Goal: Find specific page/section: Find specific page/section

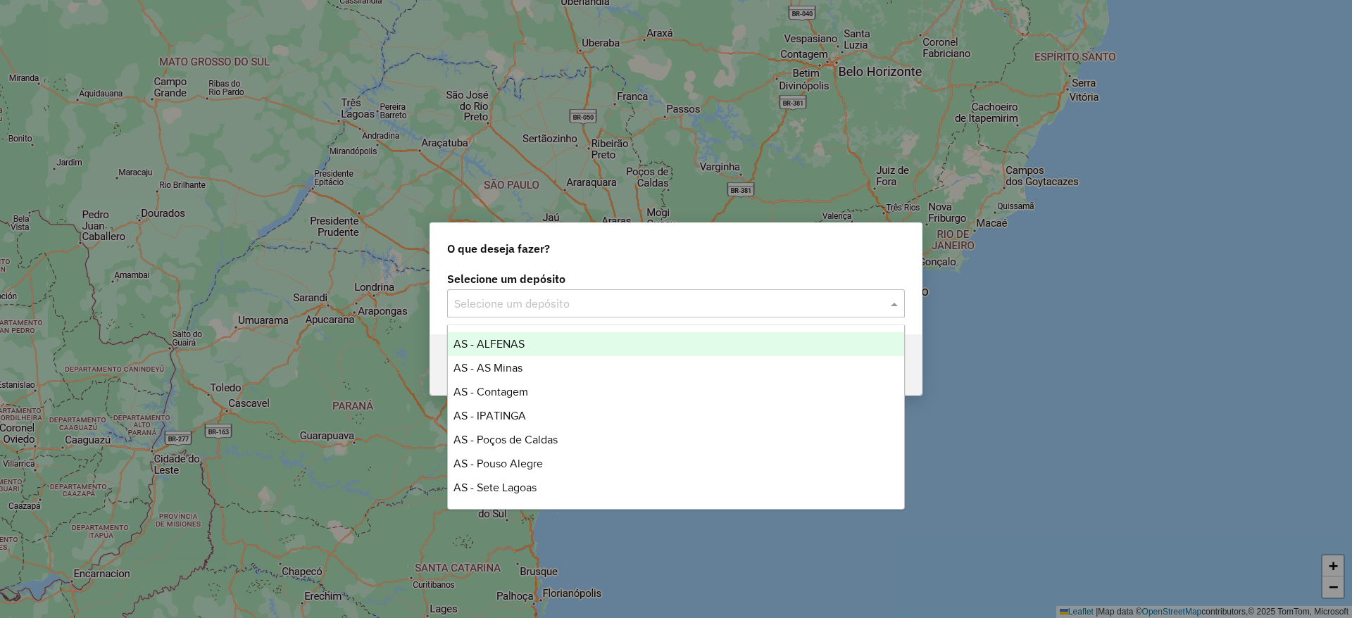
click at [554, 309] on input "text" at bounding box center [661, 304] width 415 height 17
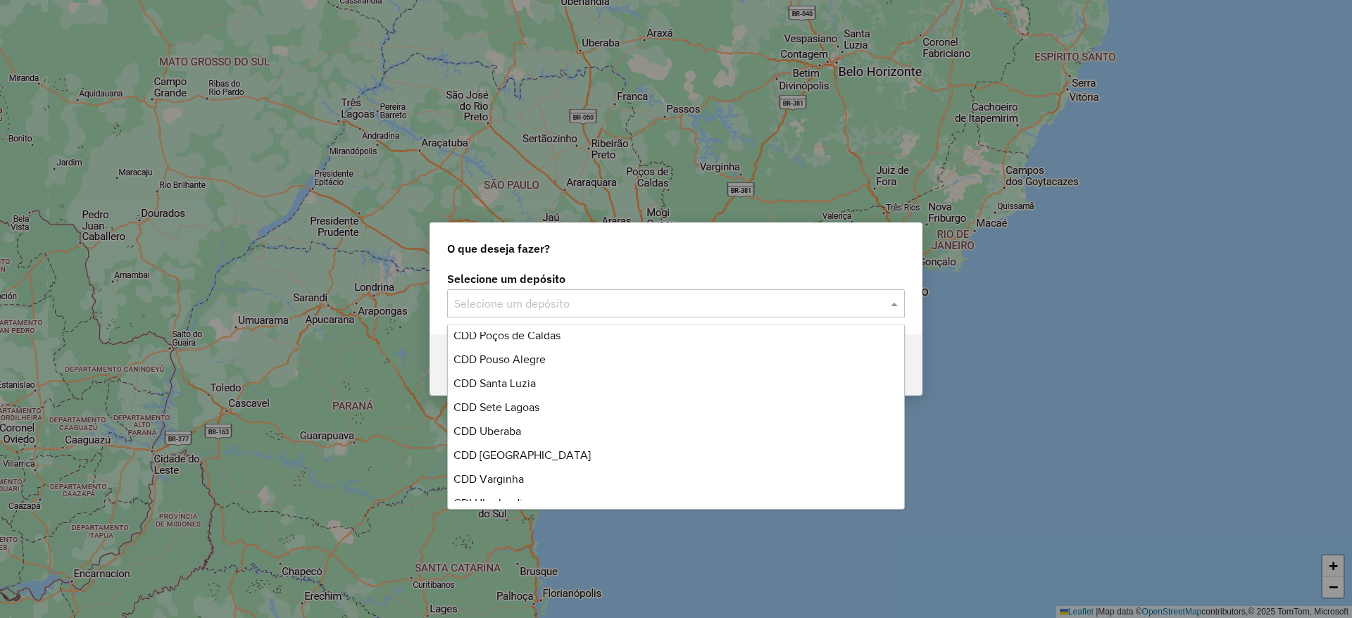
scroll to position [372, 0]
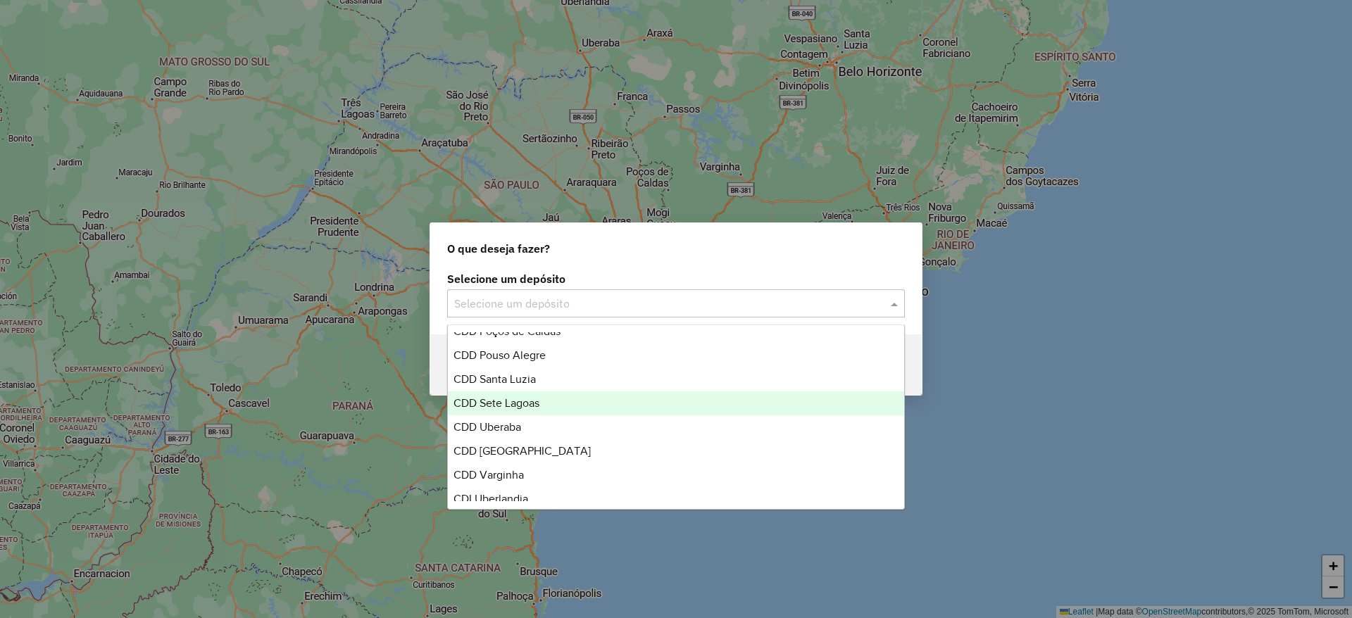
click at [500, 405] on span "CDD Sete Lagoas" at bounding box center [497, 403] width 86 height 12
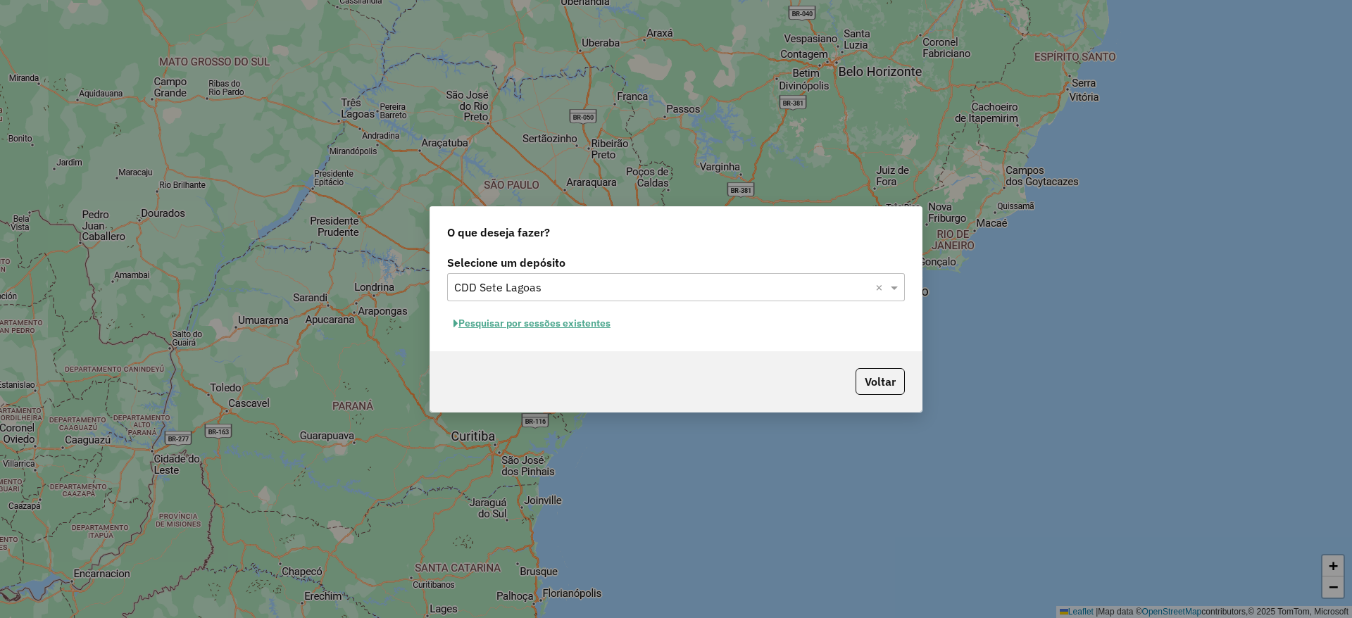
click at [961, 342] on div "O que deseja fazer? Selecione um depósito Selecione um depósito × CDD Sete Lago…" at bounding box center [676, 309] width 1352 height 618
click at [908, 370] on div "Voltar" at bounding box center [676, 381] width 492 height 61
click at [896, 373] on button "Voltar" at bounding box center [880, 381] width 49 height 27
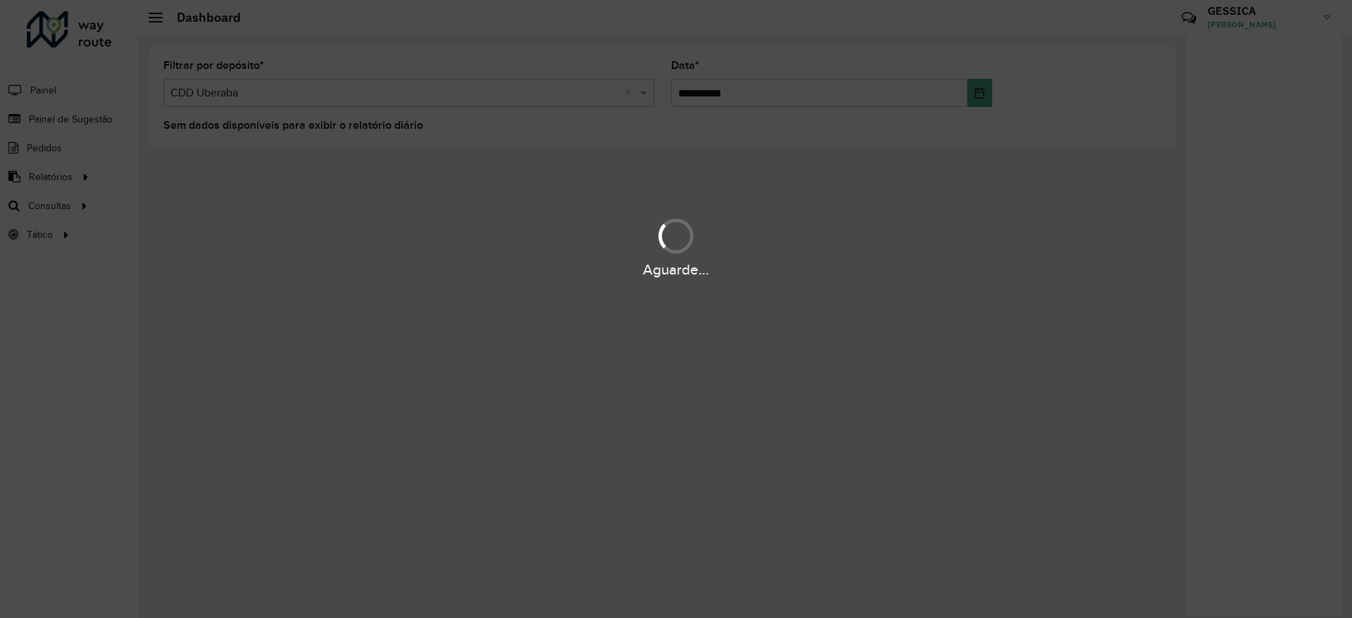
click at [658, 322] on div "Aguarde..." at bounding box center [676, 309] width 1352 height 618
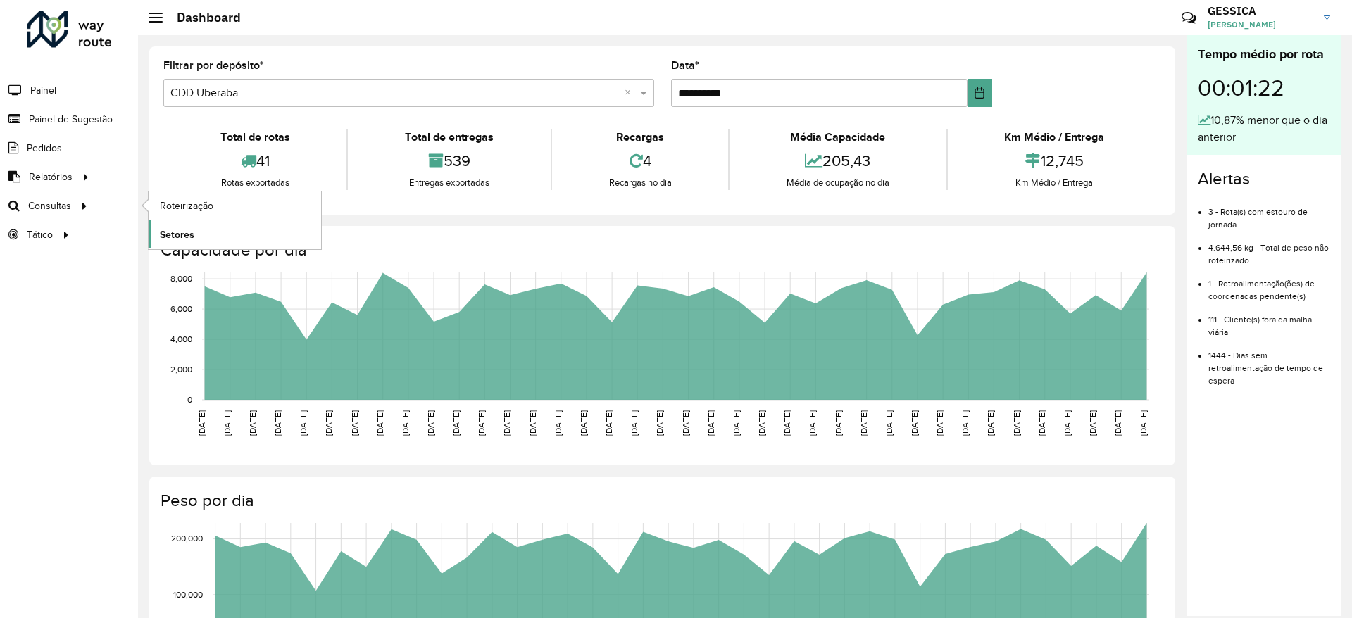
click at [206, 225] on link "Setores" at bounding box center [235, 234] width 173 height 28
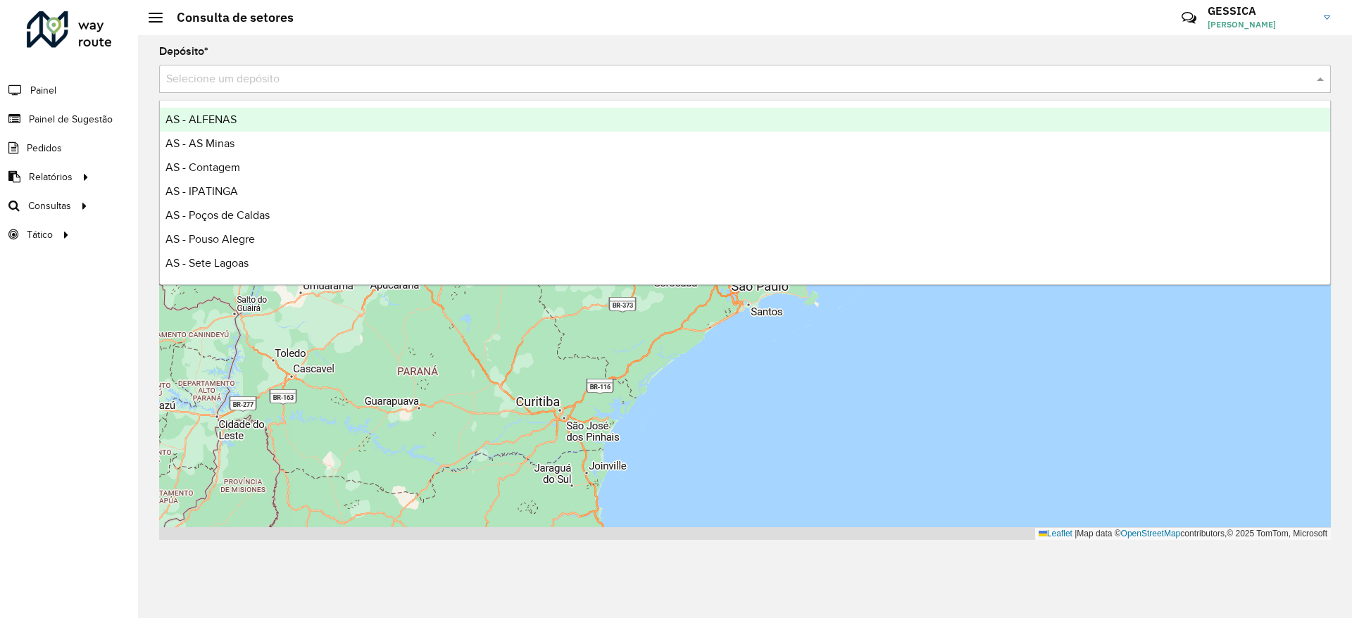
click at [358, 80] on input "text" at bounding box center [731, 79] width 1130 height 17
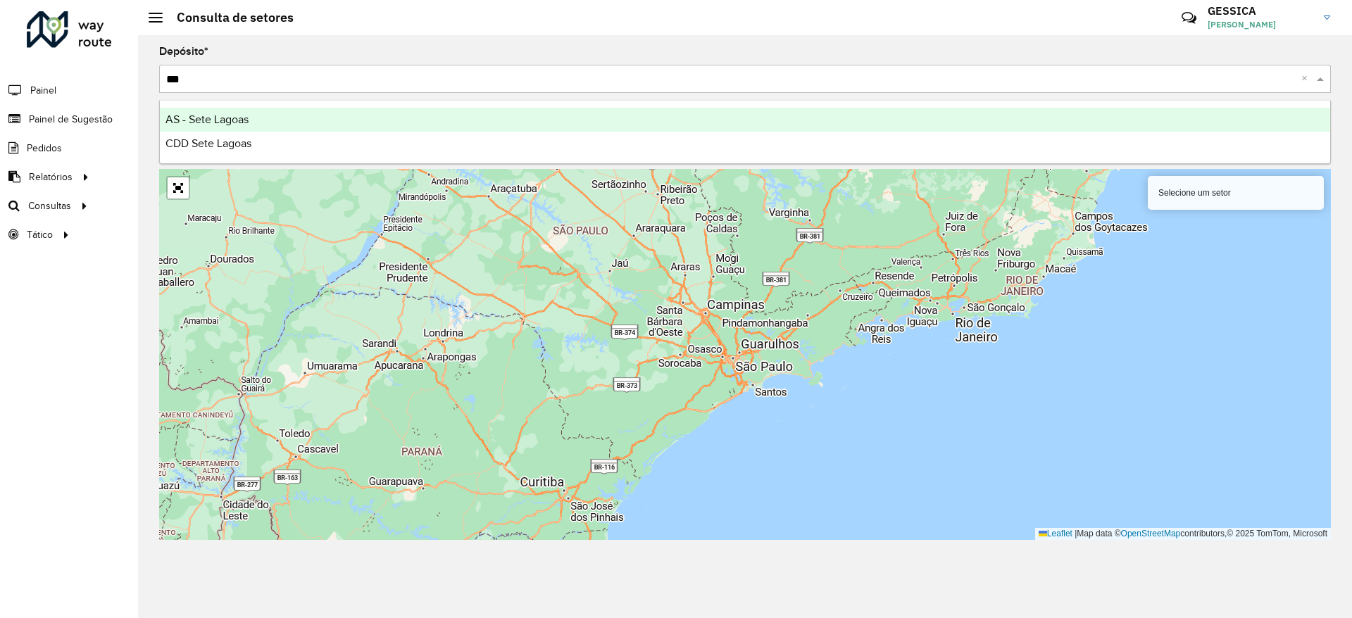
type input "****"
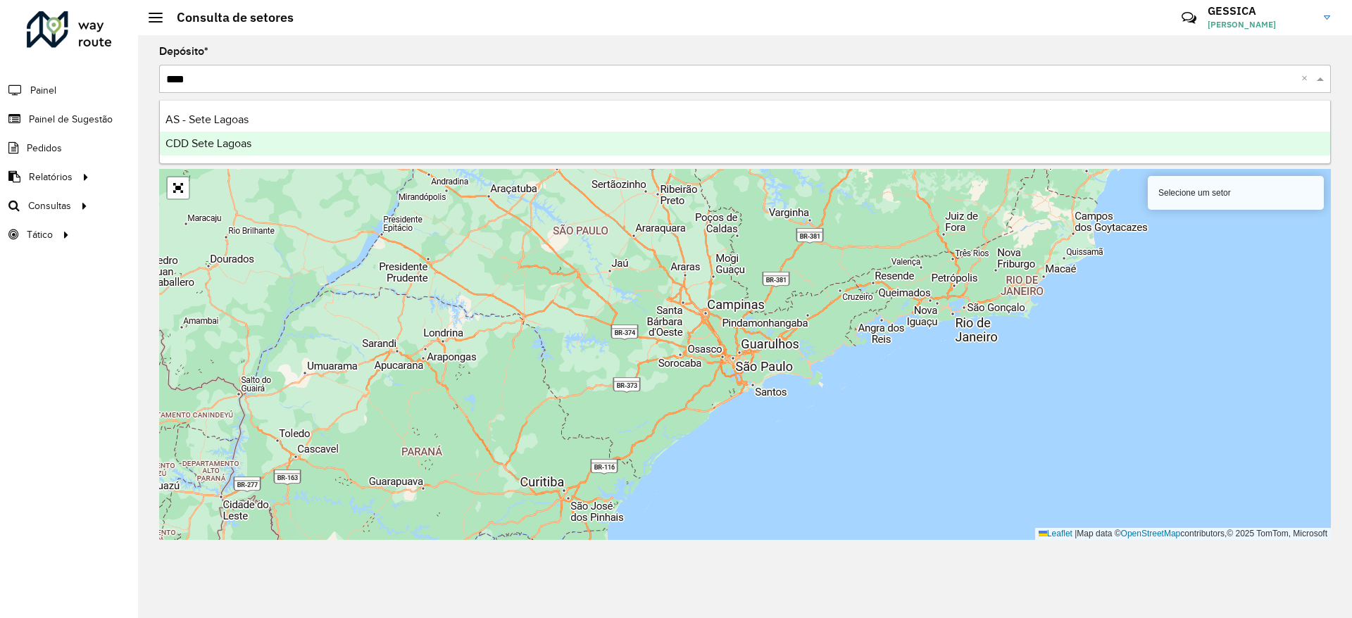
click at [241, 141] on span "CDD Sete Lagoas" at bounding box center [208, 143] width 86 height 12
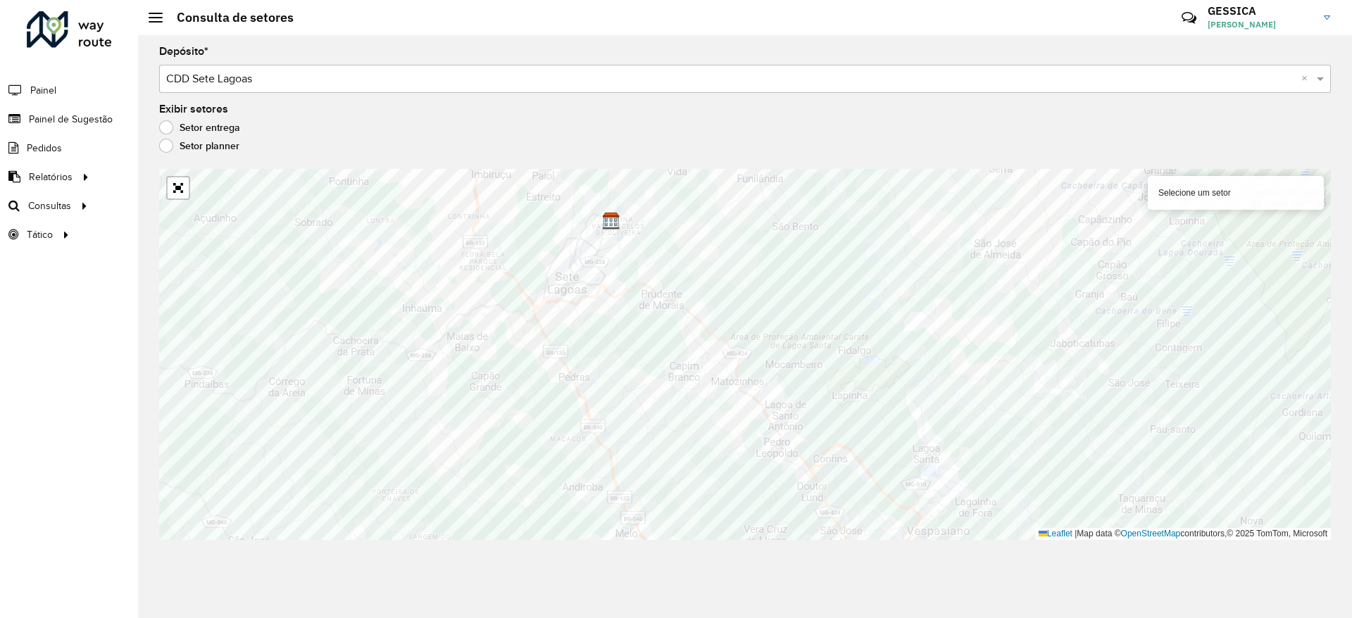
click at [1217, 191] on div "Selecione um setor" at bounding box center [1236, 193] width 176 height 34
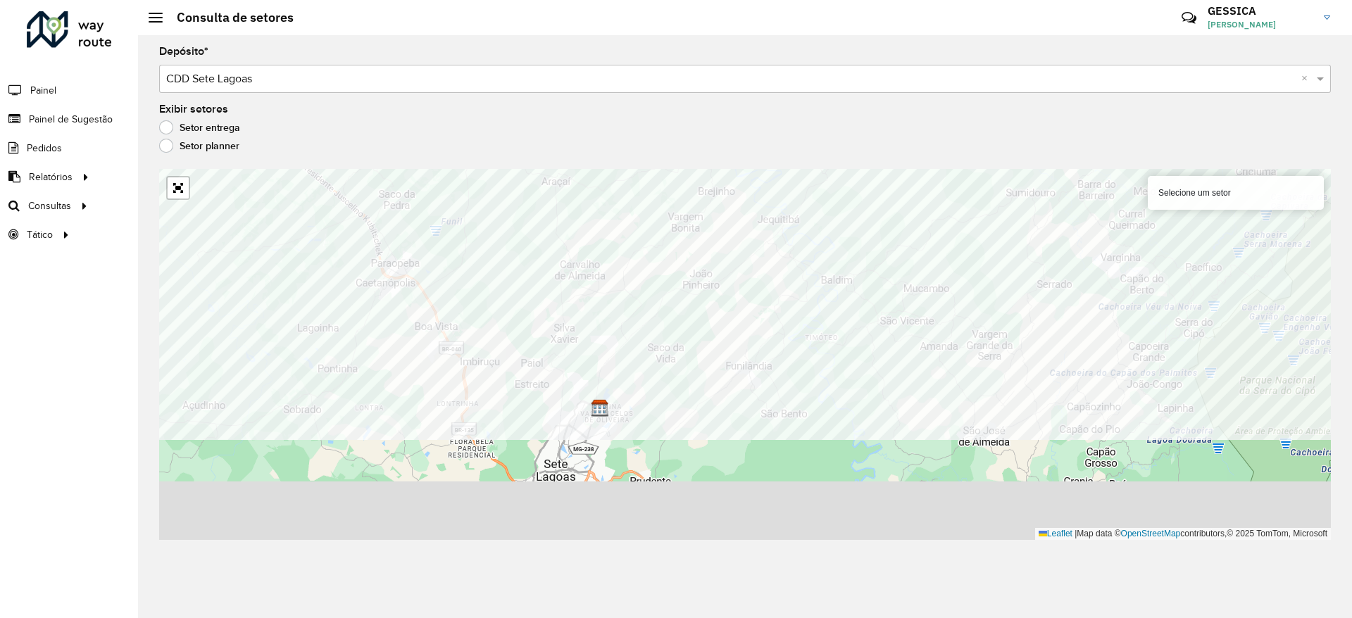
click at [911, 154] on formly-group "Depósito * Selecione um depósito × CDD Sete Lagoas × Exibir setores Setor entre…" at bounding box center [745, 293] width 1172 height 494
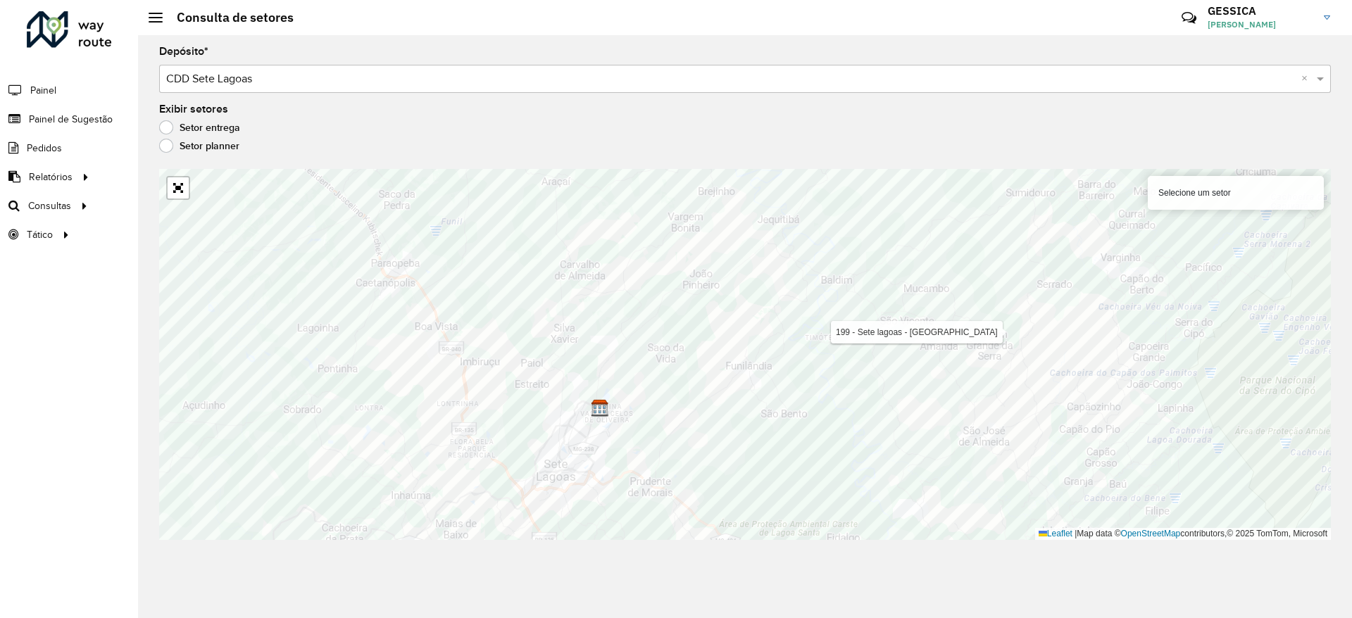
click at [826, 139] on formly-group "Depósito * Selecione um depósito × CDD Sete Lagoas × Exibir setores Setor entre…" at bounding box center [745, 293] width 1172 height 494
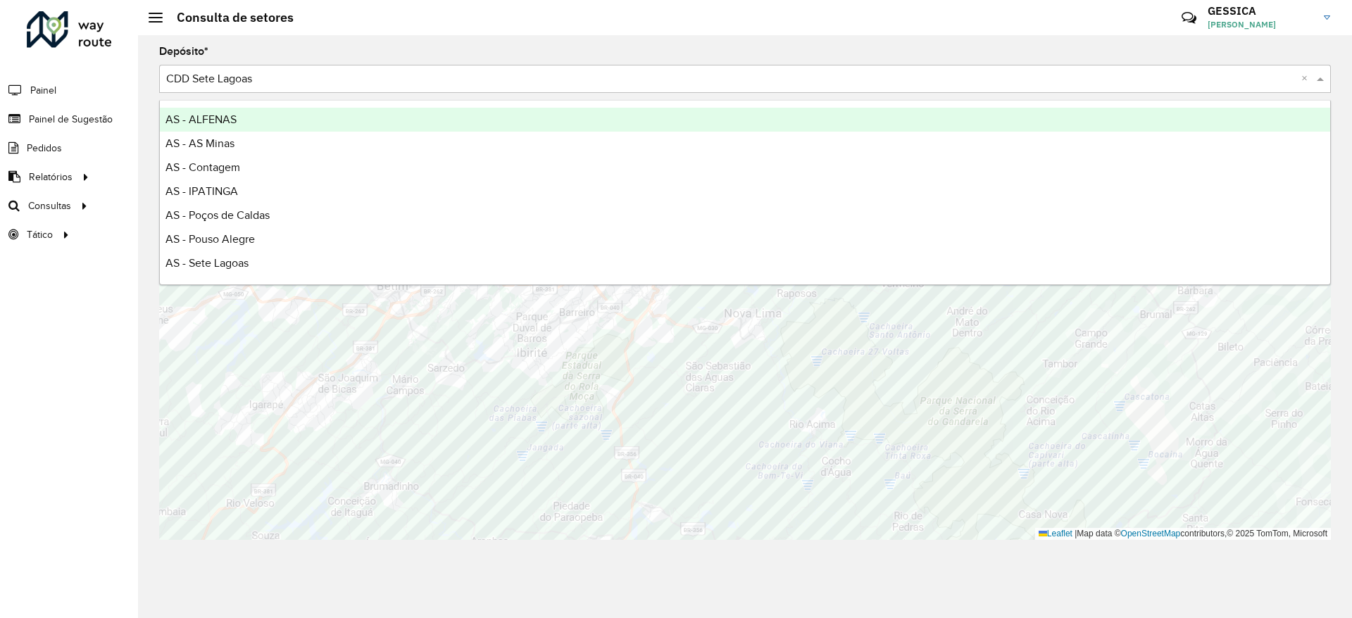
click at [487, 73] on input "text" at bounding box center [731, 79] width 1130 height 17
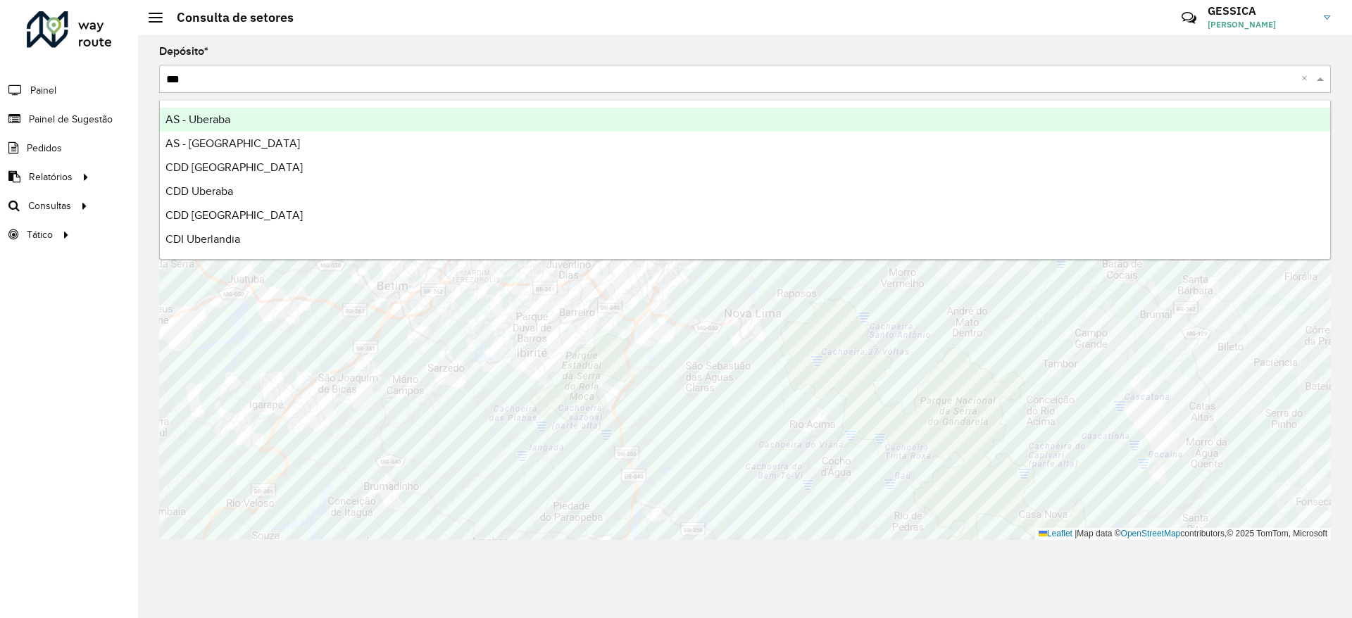
type input "****"
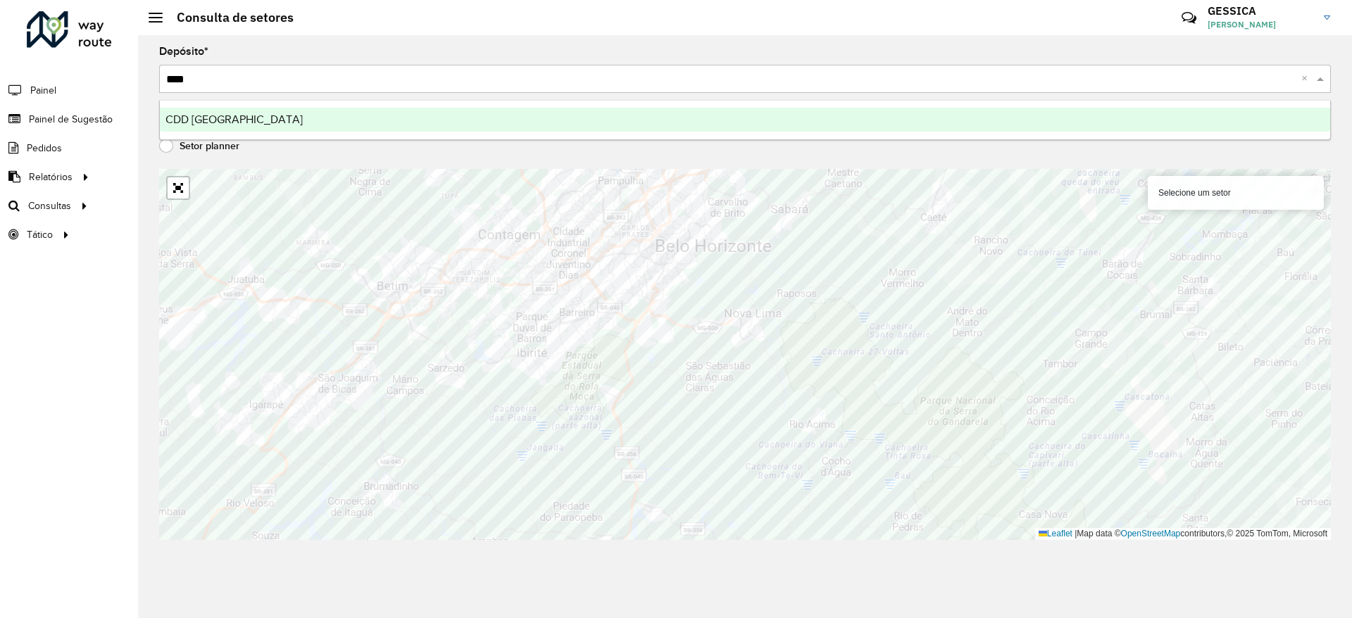
click at [320, 111] on div "CDD Belo Horizonte" at bounding box center [745, 120] width 1170 height 24
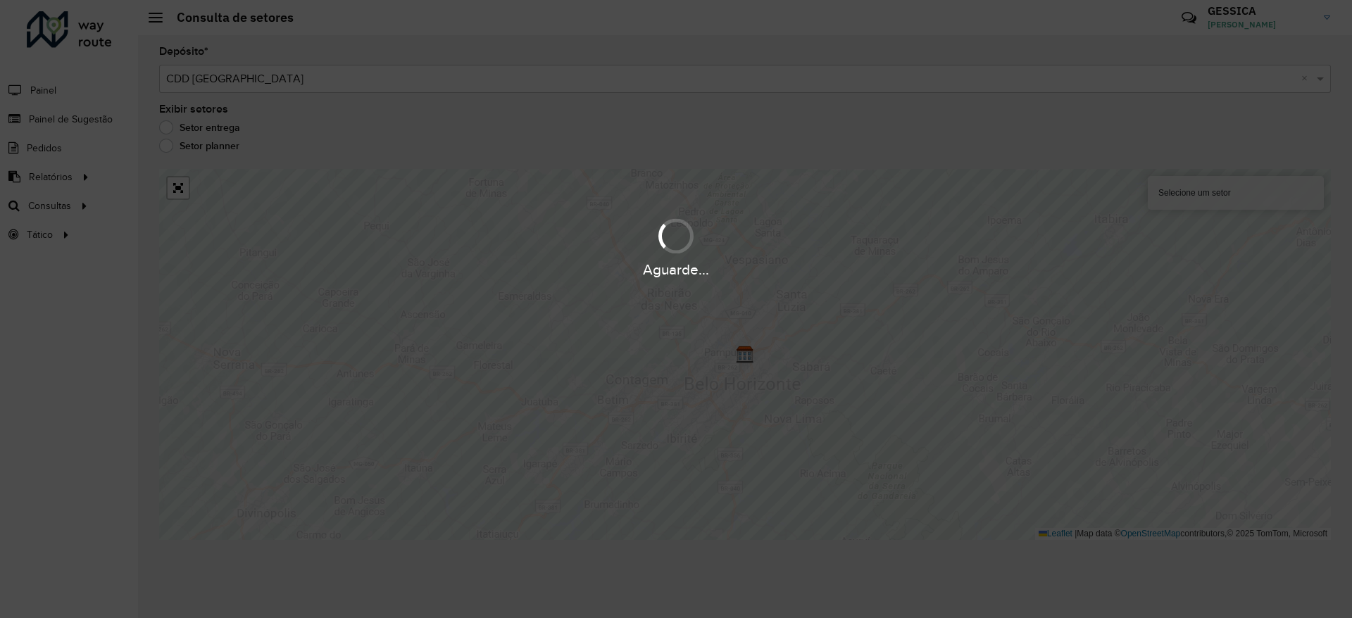
click at [289, 79] on div "Aguarde..." at bounding box center [676, 309] width 1352 height 618
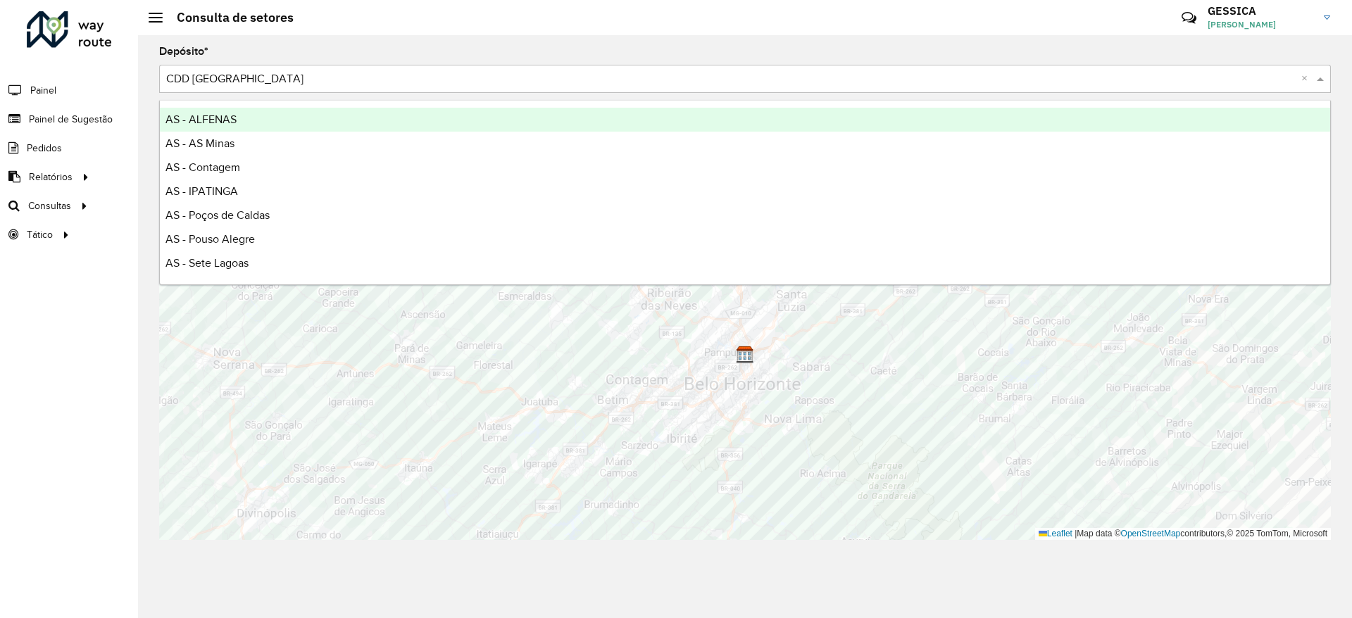
click at [289, 79] on input "text" at bounding box center [731, 79] width 1130 height 17
type input "***"
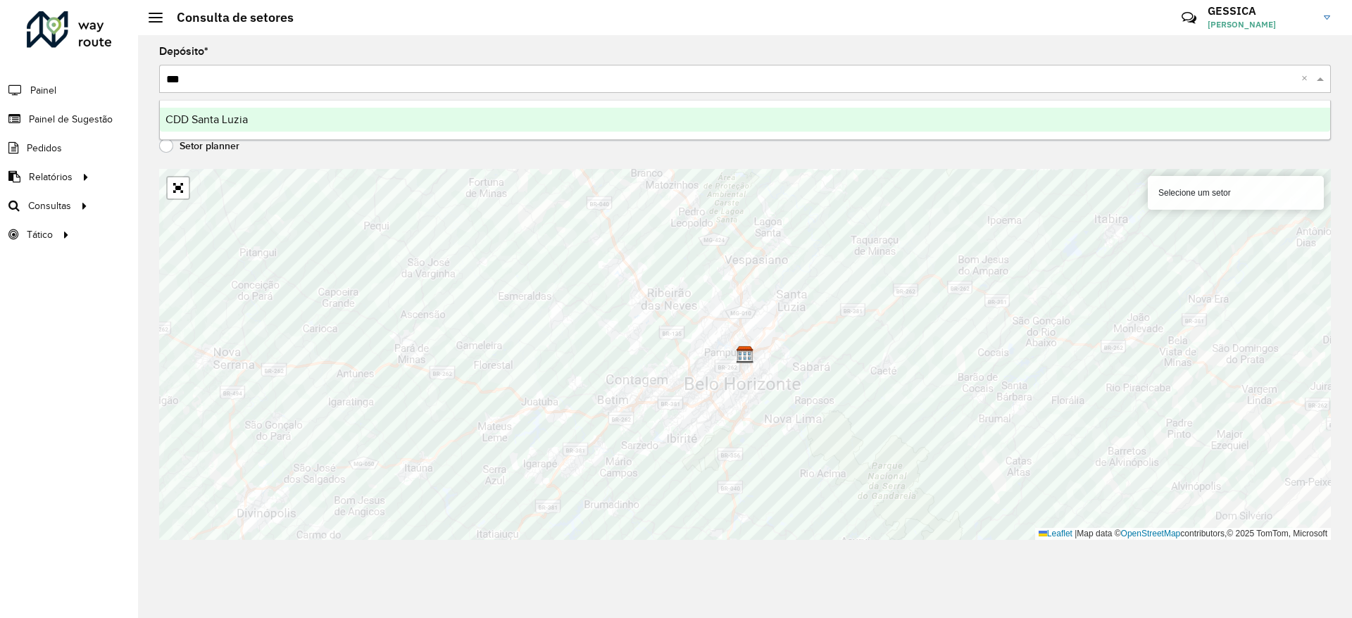
click at [228, 119] on span "CDD Santa Luzia" at bounding box center [206, 119] width 82 height 12
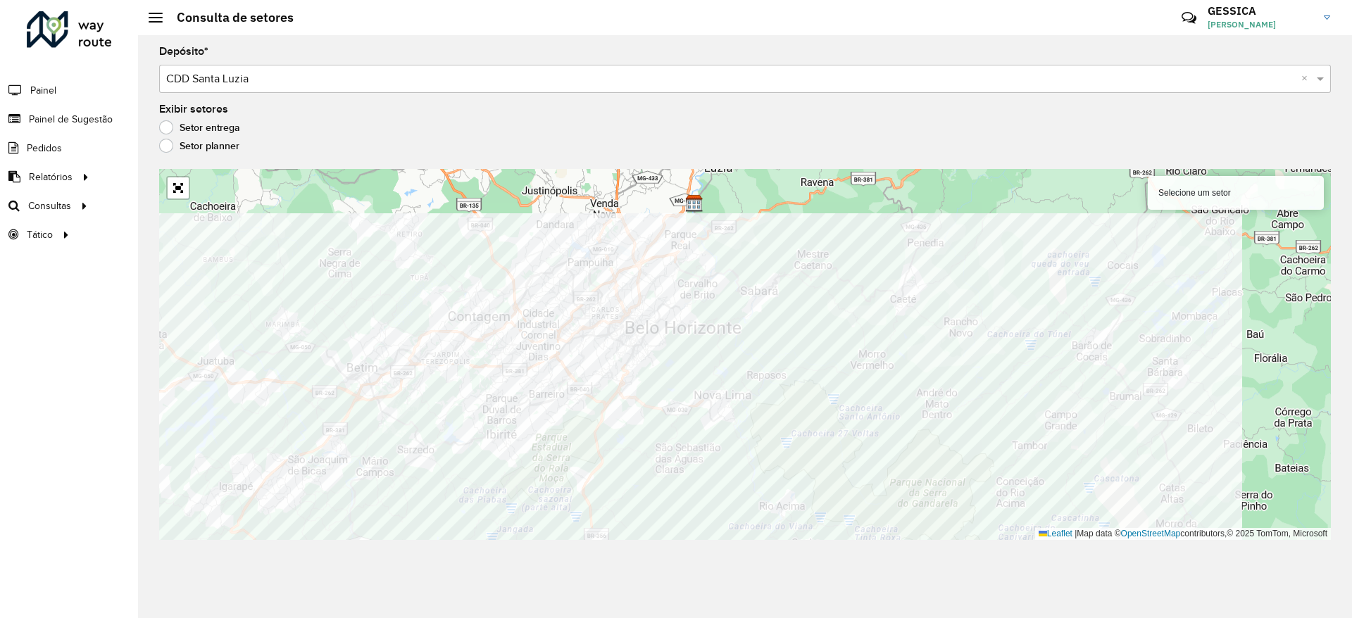
click at [580, 551] on div "Depósito * Selecione um depósito × CDD Santa Luzia × Exibir setores Setor entre…" at bounding box center [745, 326] width 1214 height 583
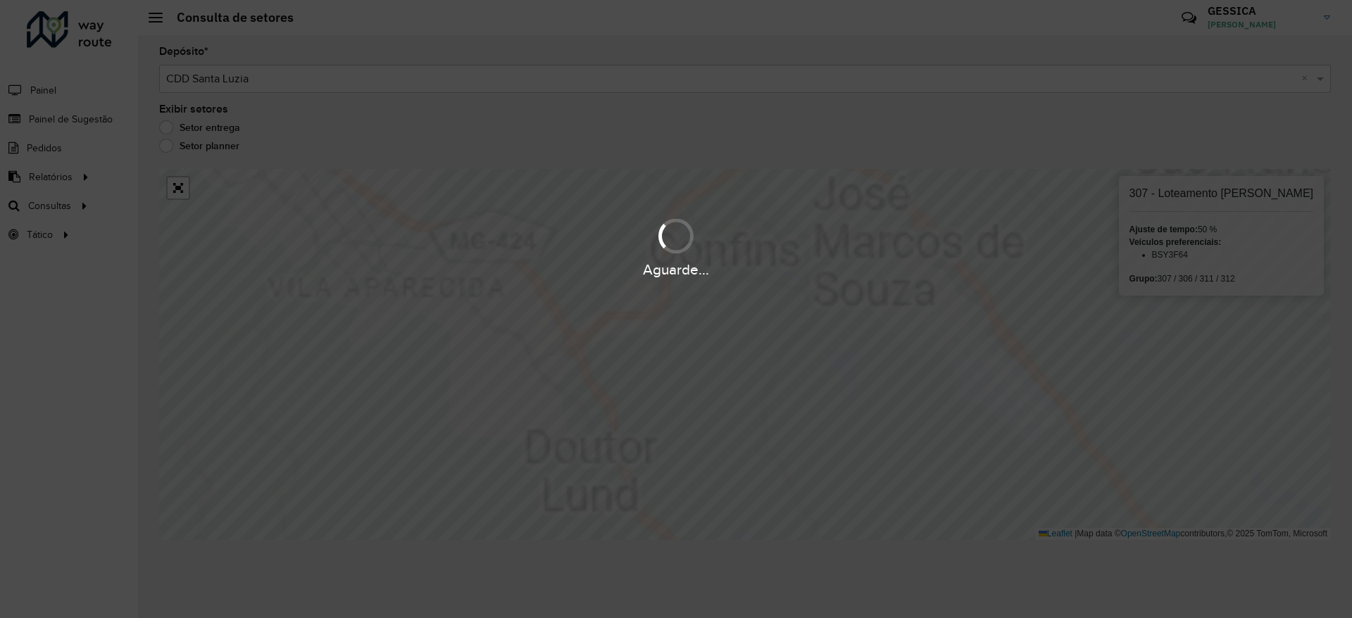
click at [578, 387] on div "Aguarde..." at bounding box center [676, 309] width 1352 height 618
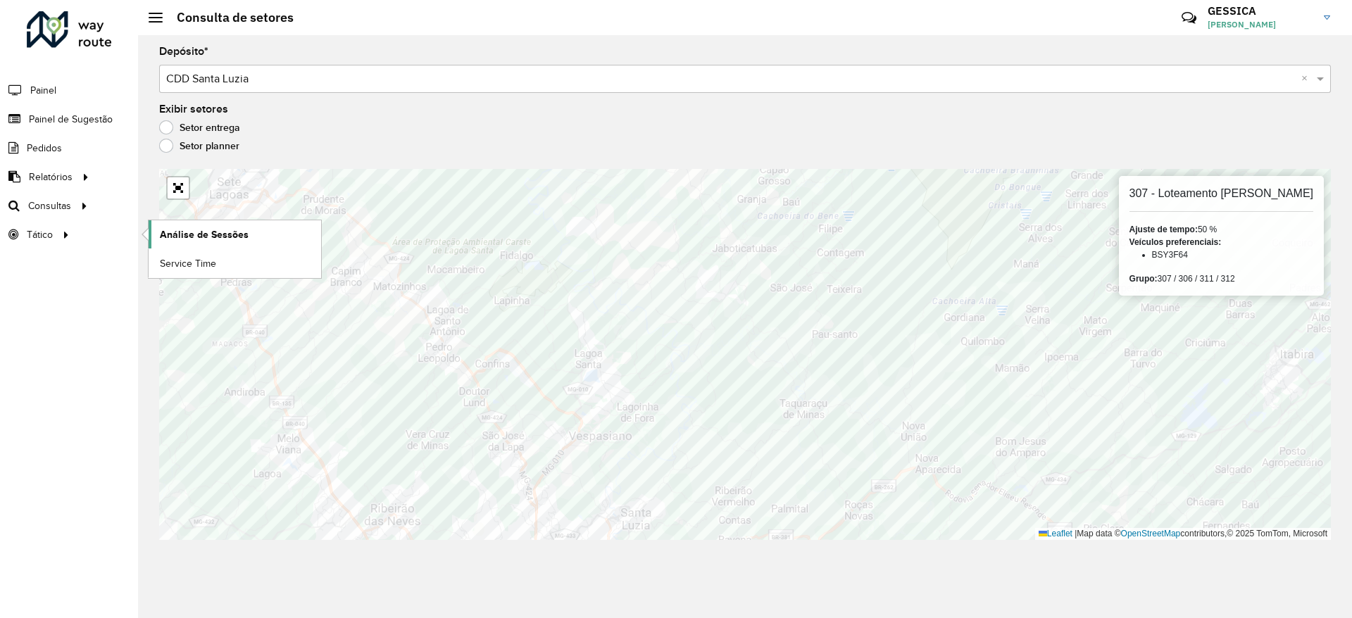
click at [186, 246] on link "Análise de Sessões" at bounding box center [235, 234] width 173 height 28
click at [604, 52] on div "Depósito * Selecione um depósito × CDD Santa Luzia ×" at bounding box center [745, 69] width 1172 height 46
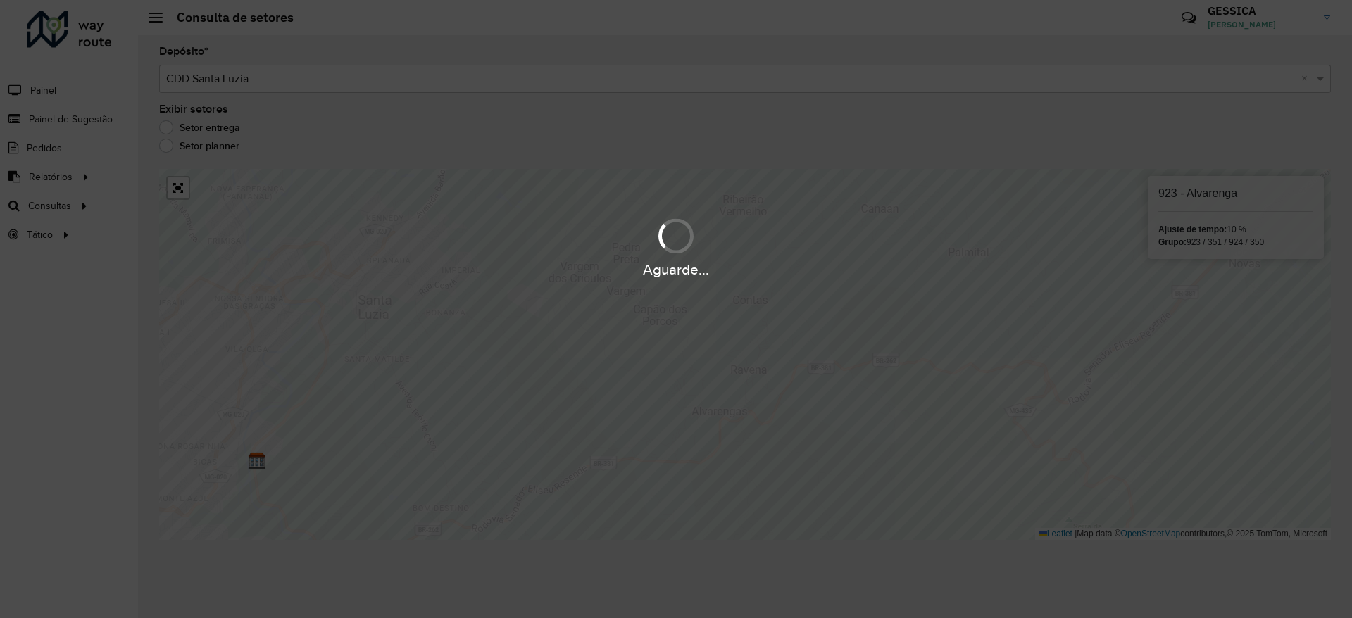
click at [829, 358] on div "Aguarde..." at bounding box center [676, 309] width 1352 height 618
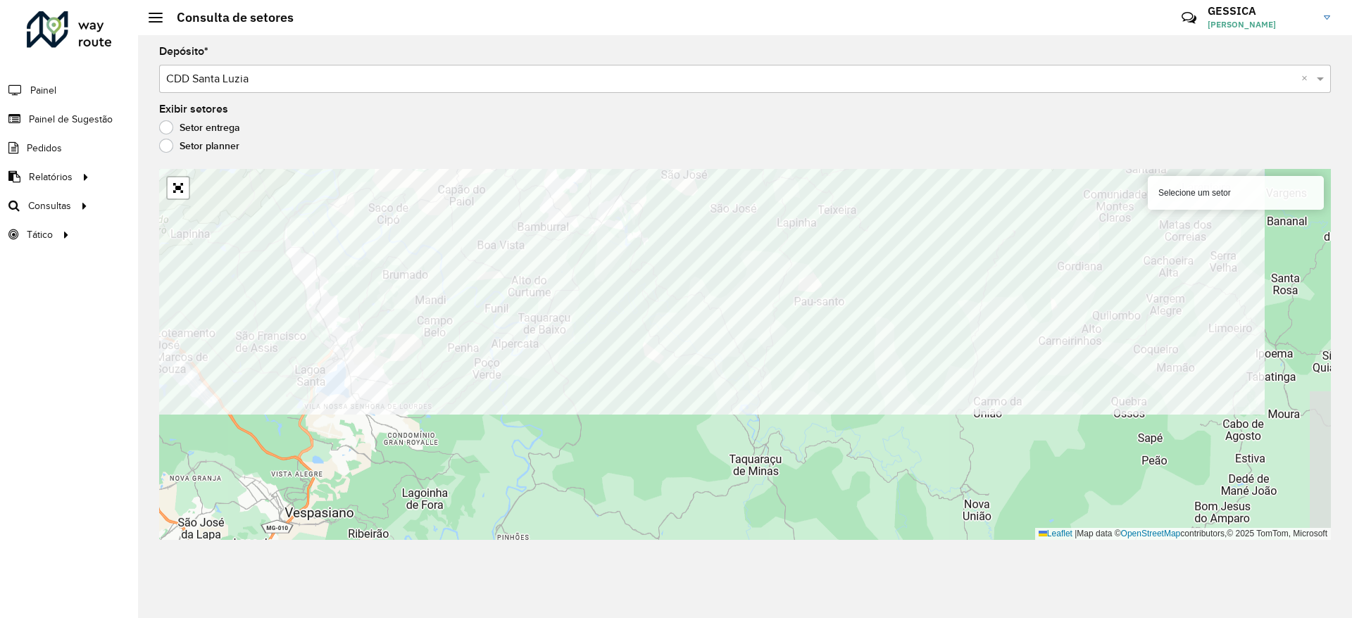
click at [737, 163] on div "Depósito * Selecione um depósito × CDD Santa Luzia × Exibir setores Setor entre…" at bounding box center [745, 326] width 1214 height 583
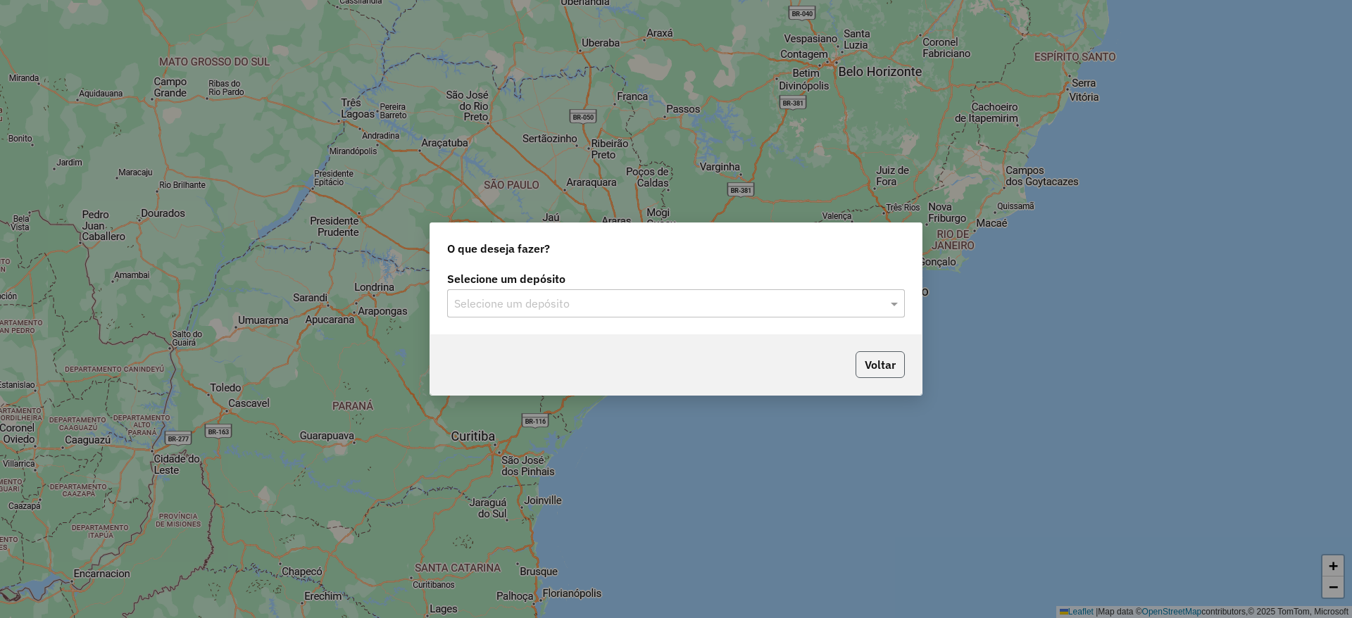
click at [892, 360] on button "Voltar" at bounding box center [880, 364] width 49 height 27
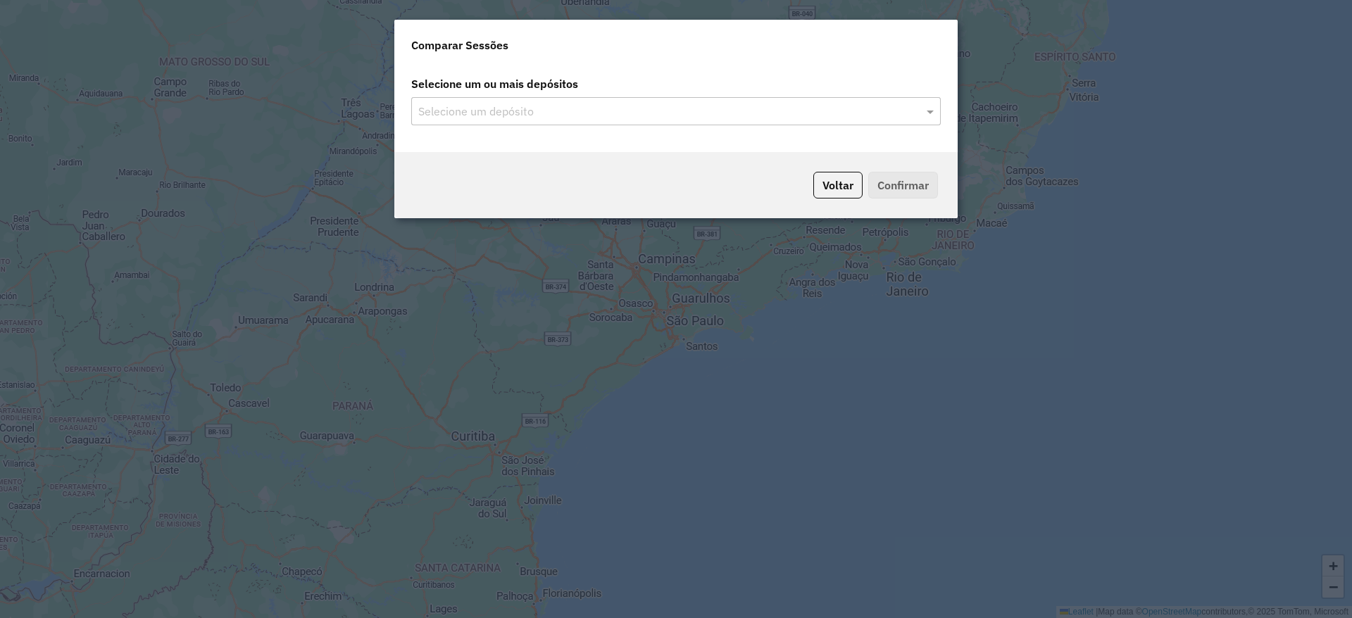
click at [554, 104] on input "text" at bounding box center [669, 112] width 508 height 17
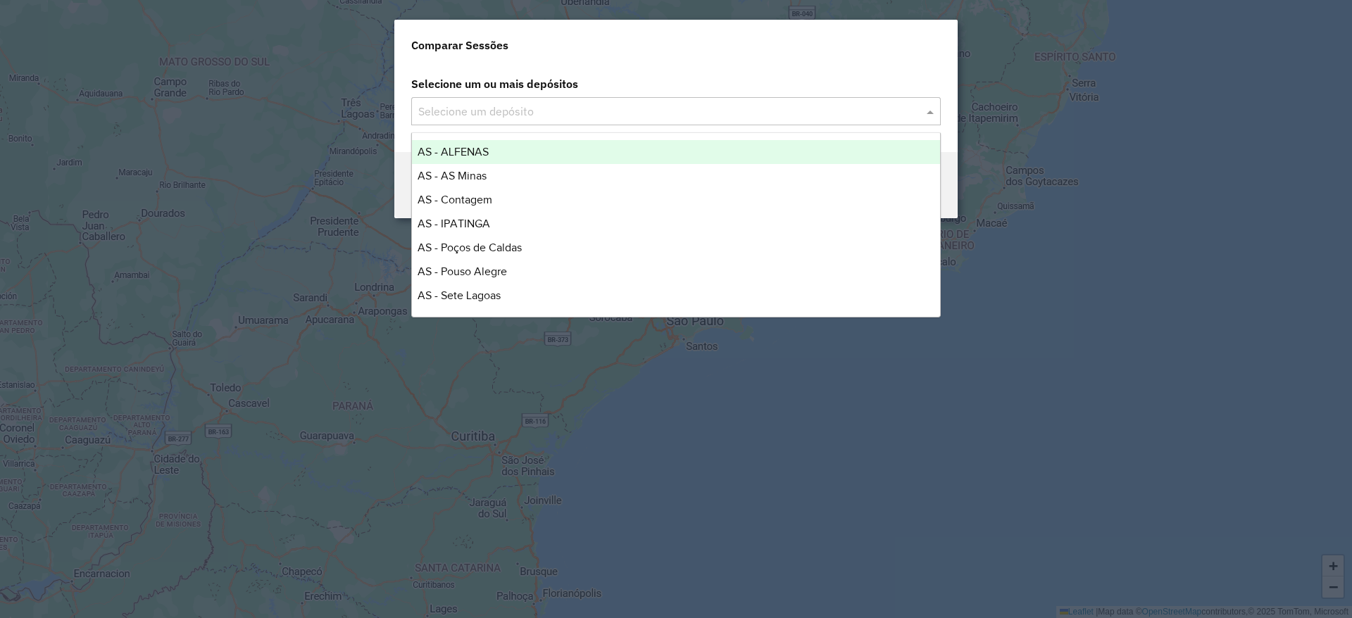
click at [554, 111] on input "text" at bounding box center [669, 112] width 508 height 17
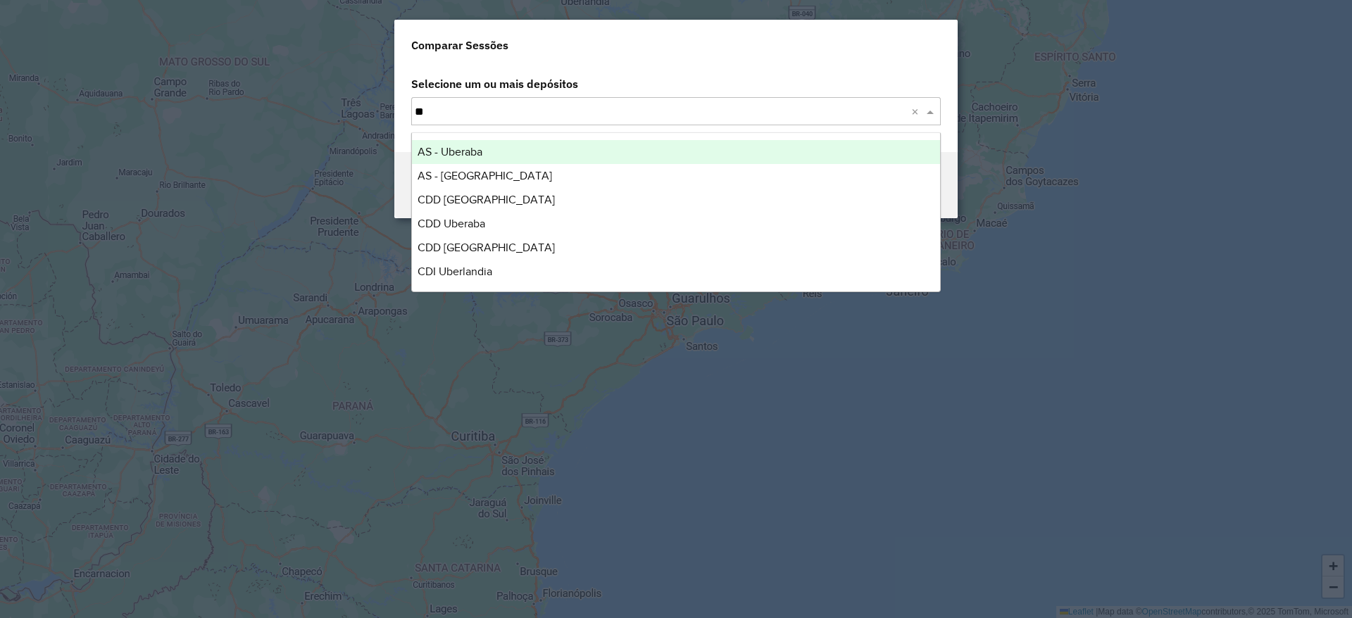
type input "*"
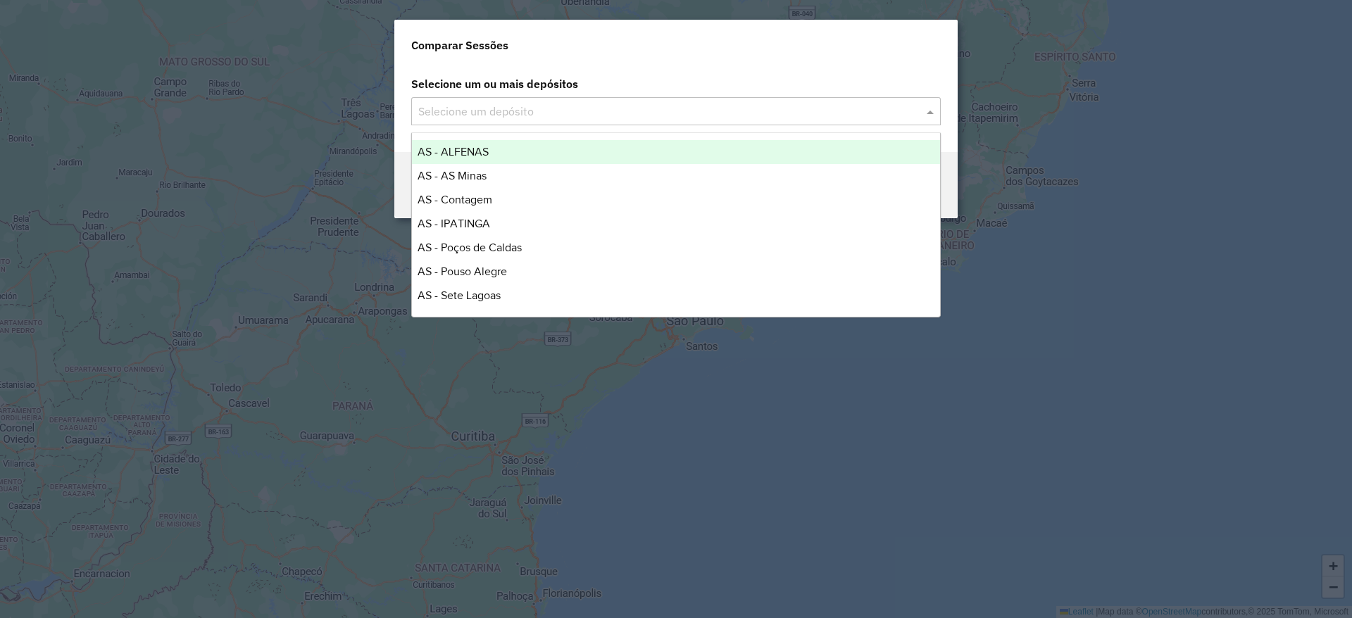
type input "*"
type input "**"
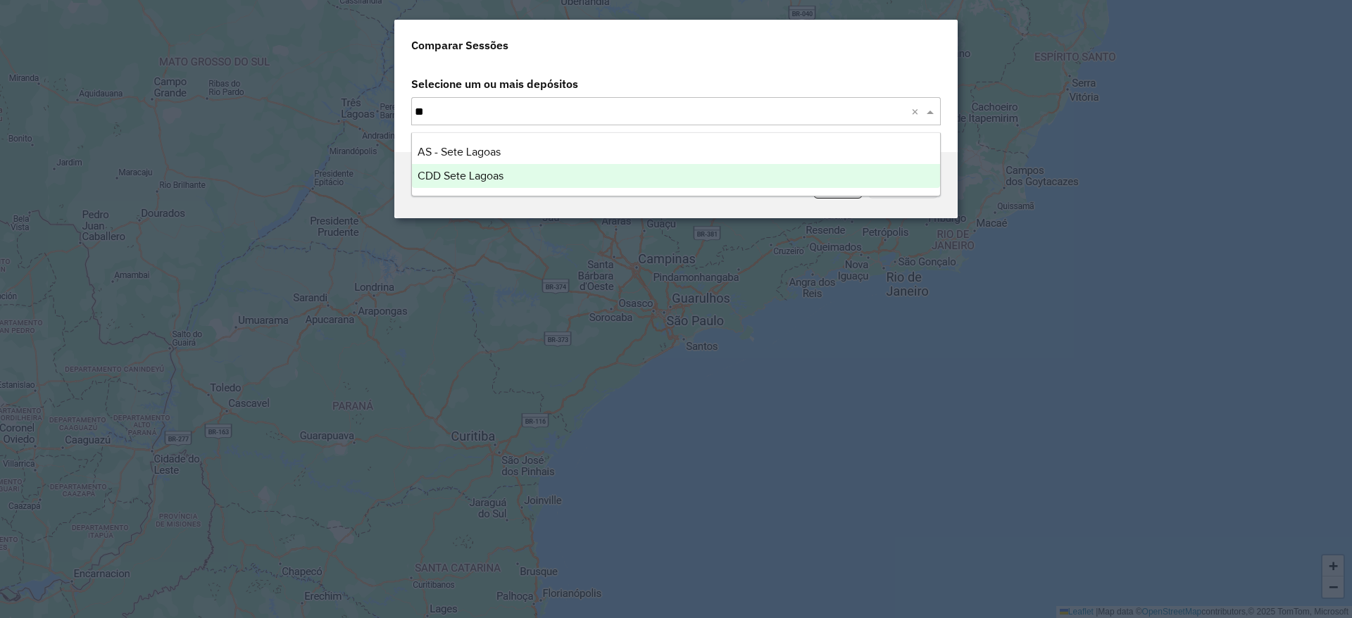
click at [434, 180] on span "CDD Sete Lagoas" at bounding box center [461, 176] width 86 height 12
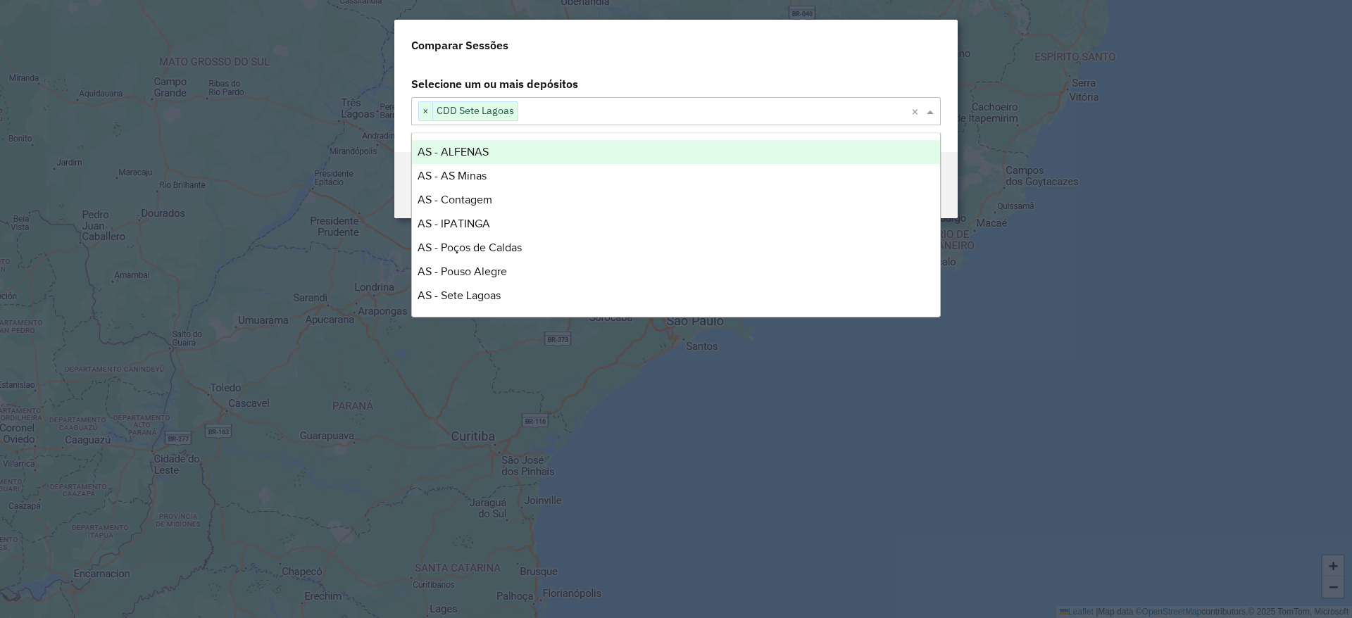
click at [574, 115] on input "text" at bounding box center [714, 112] width 393 height 17
click at [972, 154] on modal-container "Comparar Sessões Selecione um ou mais depósitos Selecione um depósito × CDD Set…" at bounding box center [676, 309] width 1352 height 618
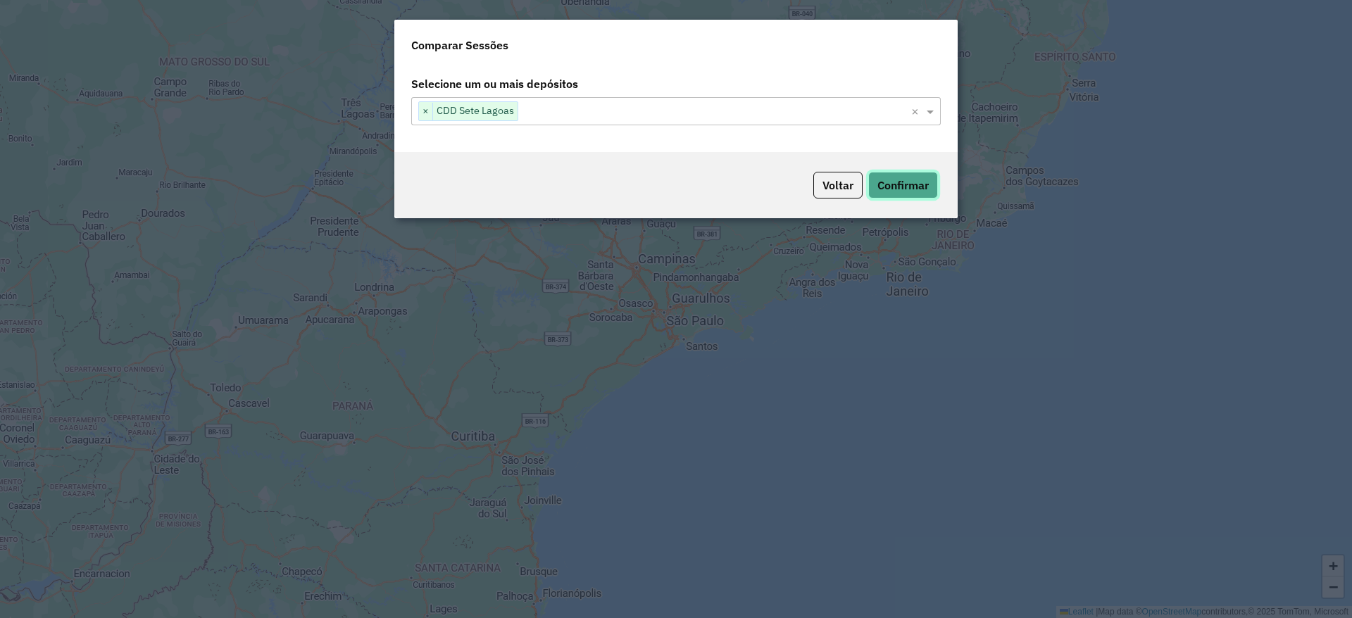
click at [883, 189] on button "Confirmar" at bounding box center [903, 185] width 70 height 27
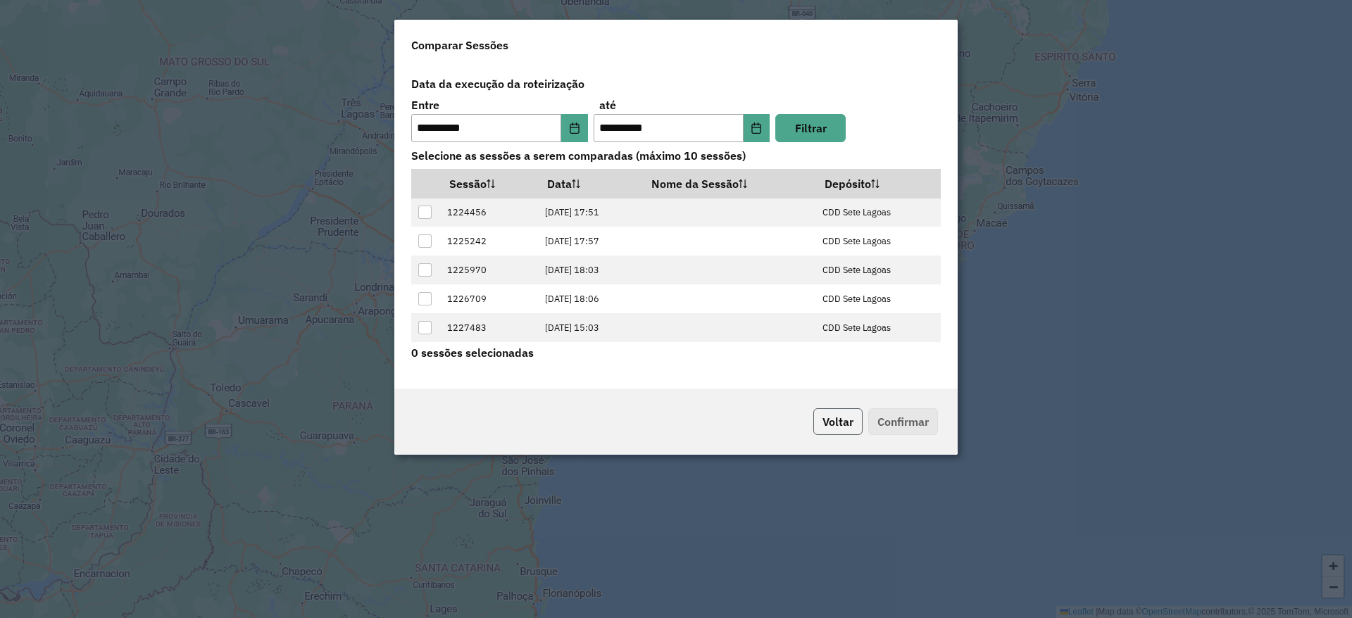
click at [847, 433] on button "Voltar" at bounding box center [837, 421] width 49 height 27
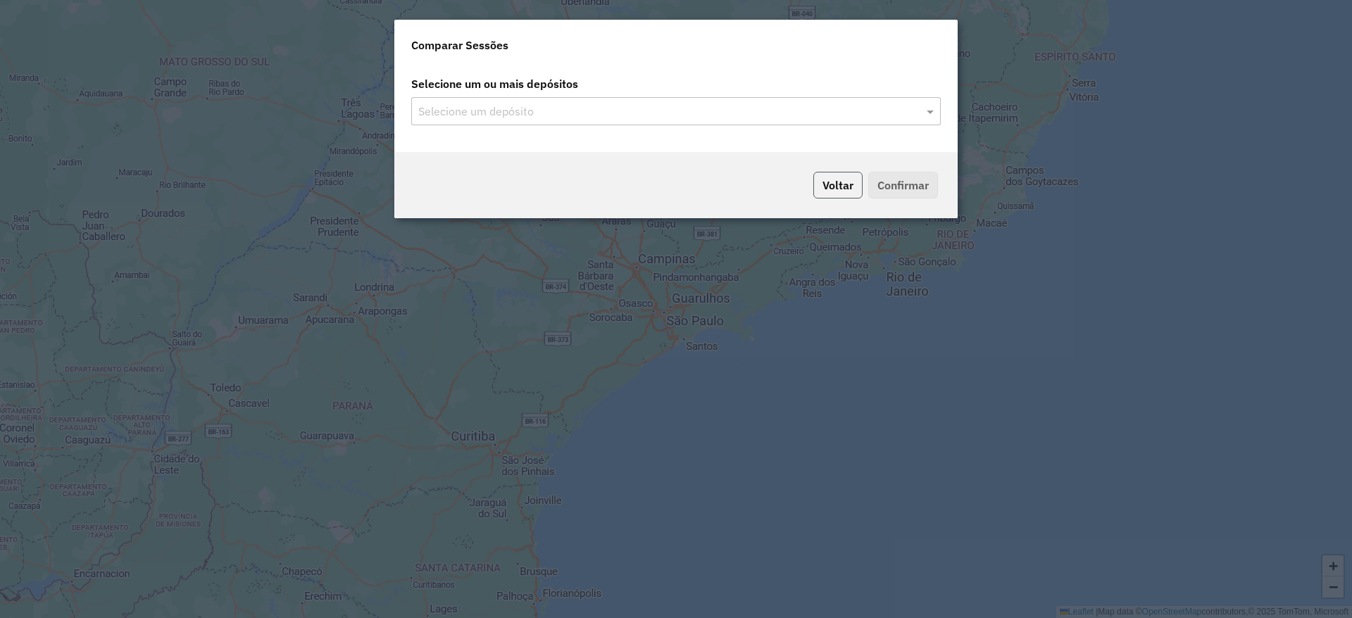
click at [844, 185] on button "Voltar" at bounding box center [837, 185] width 49 height 27
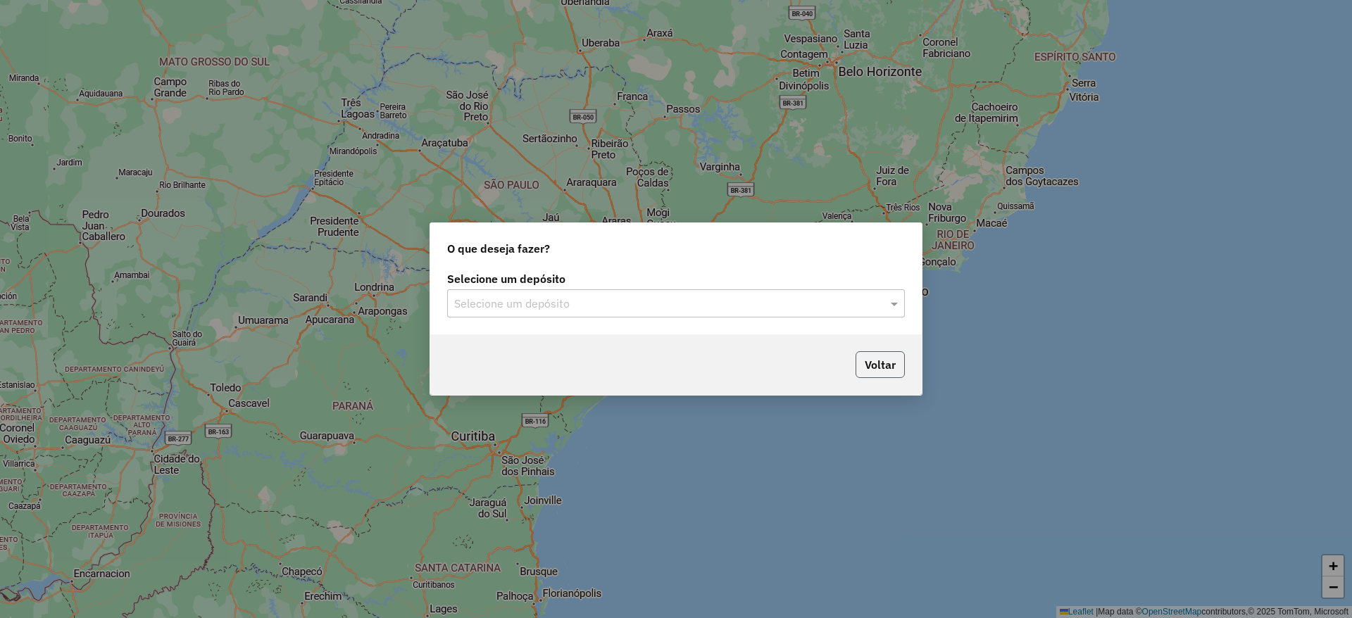
click at [882, 364] on button "Voltar" at bounding box center [880, 364] width 49 height 27
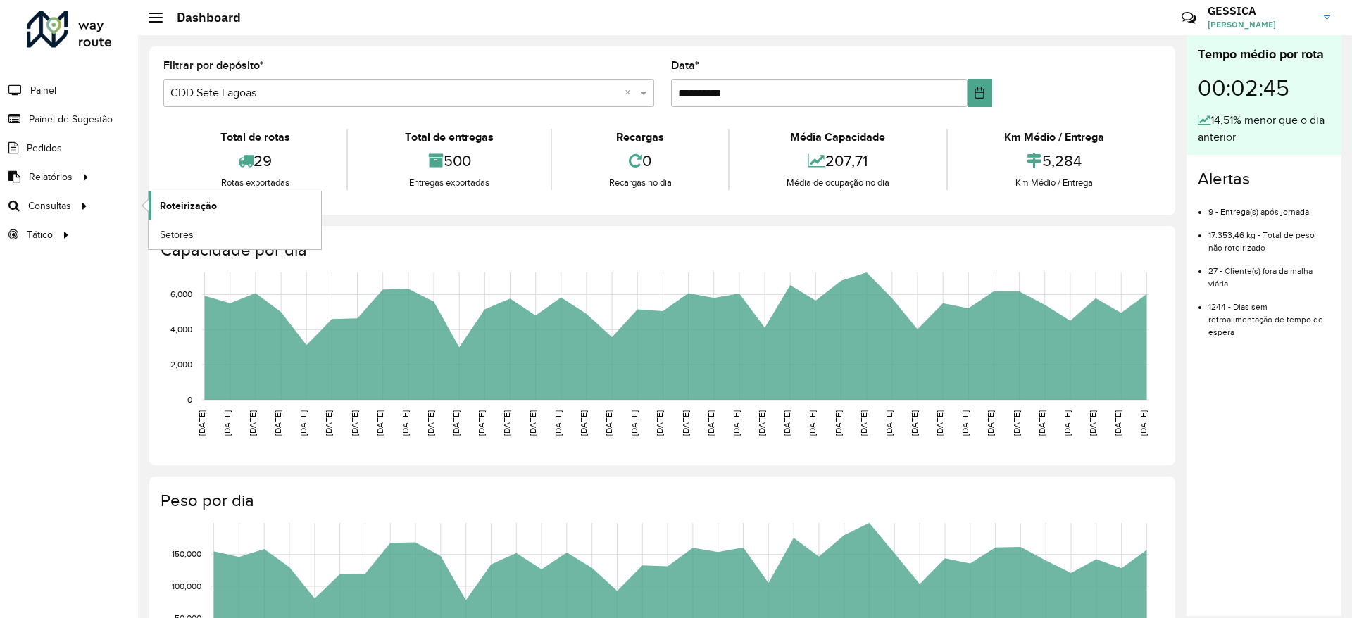
click at [210, 202] on span "Roteirização" at bounding box center [188, 206] width 57 height 15
click at [208, 227] on link "Setores" at bounding box center [235, 234] width 173 height 28
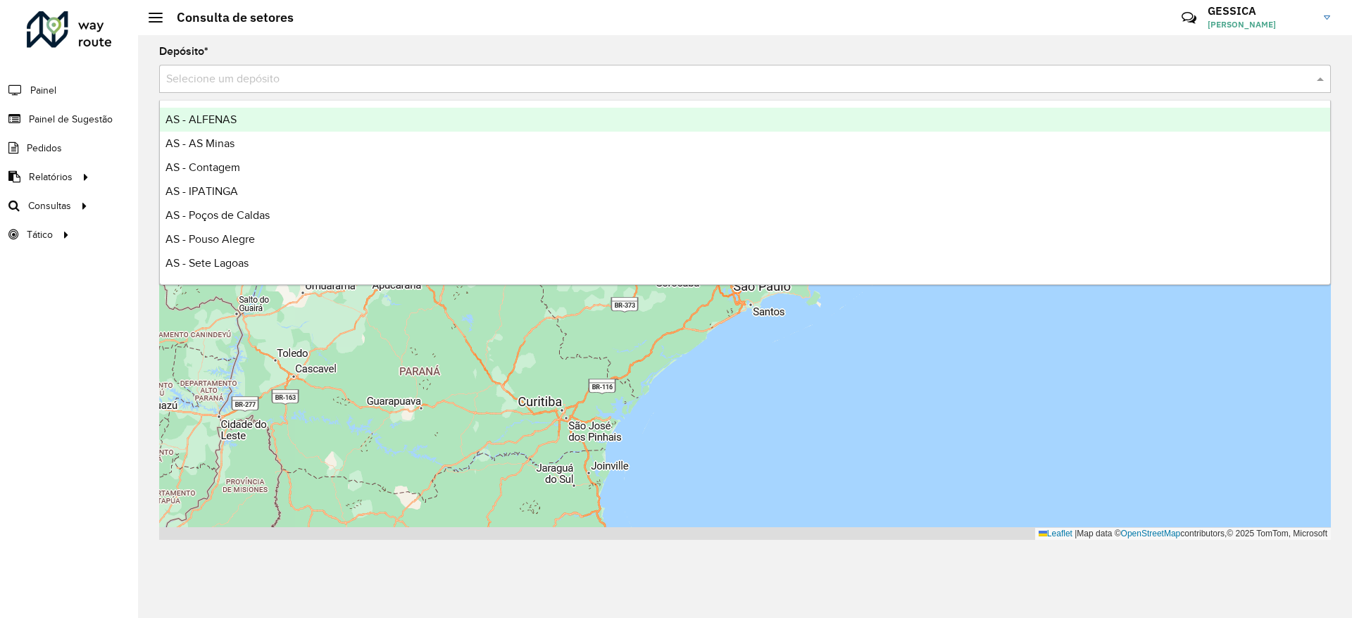
click at [255, 88] on div "Selecione um depósito" at bounding box center [745, 79] width 1172 height 28
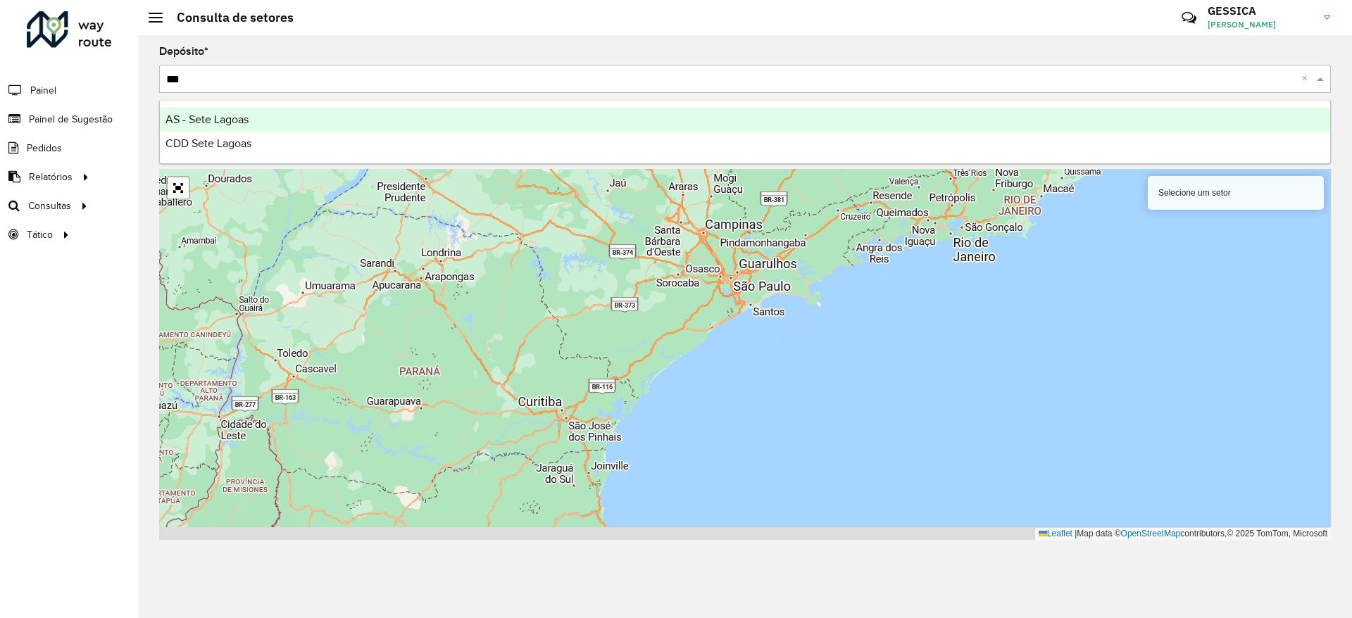
type input "****"
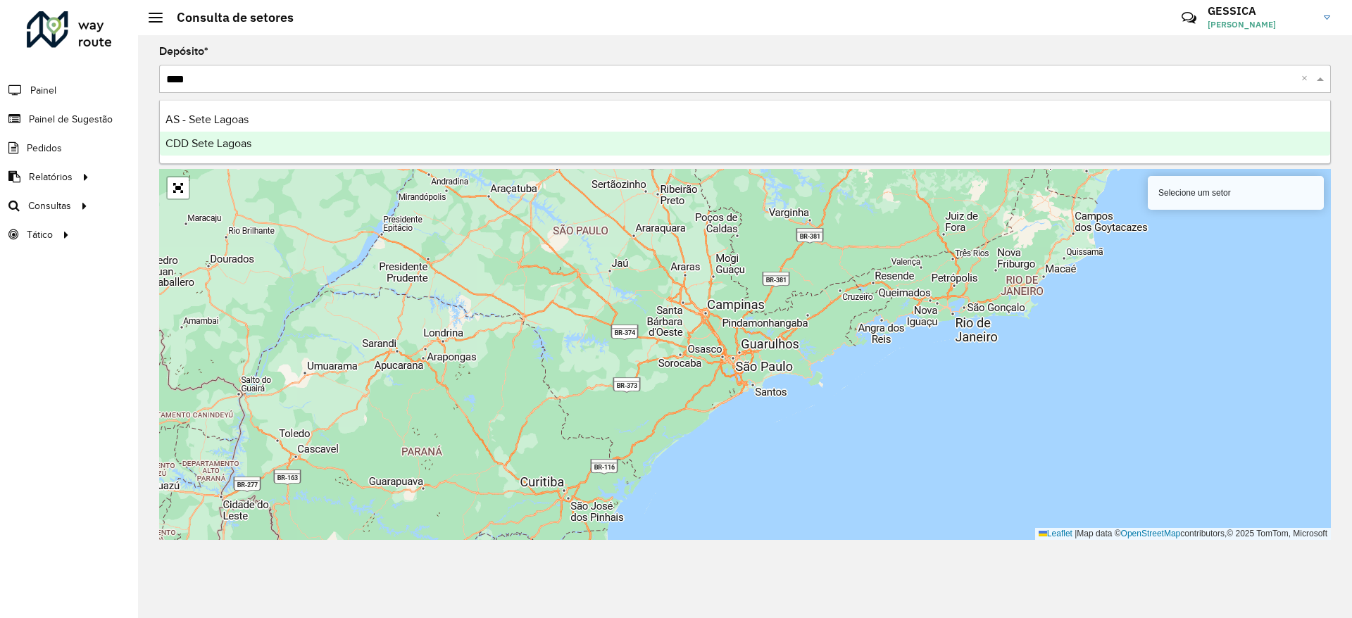
click at [222, 144] on span "CDD Sete Lagoas" at bounding box center [208, 143] width 86 height 12
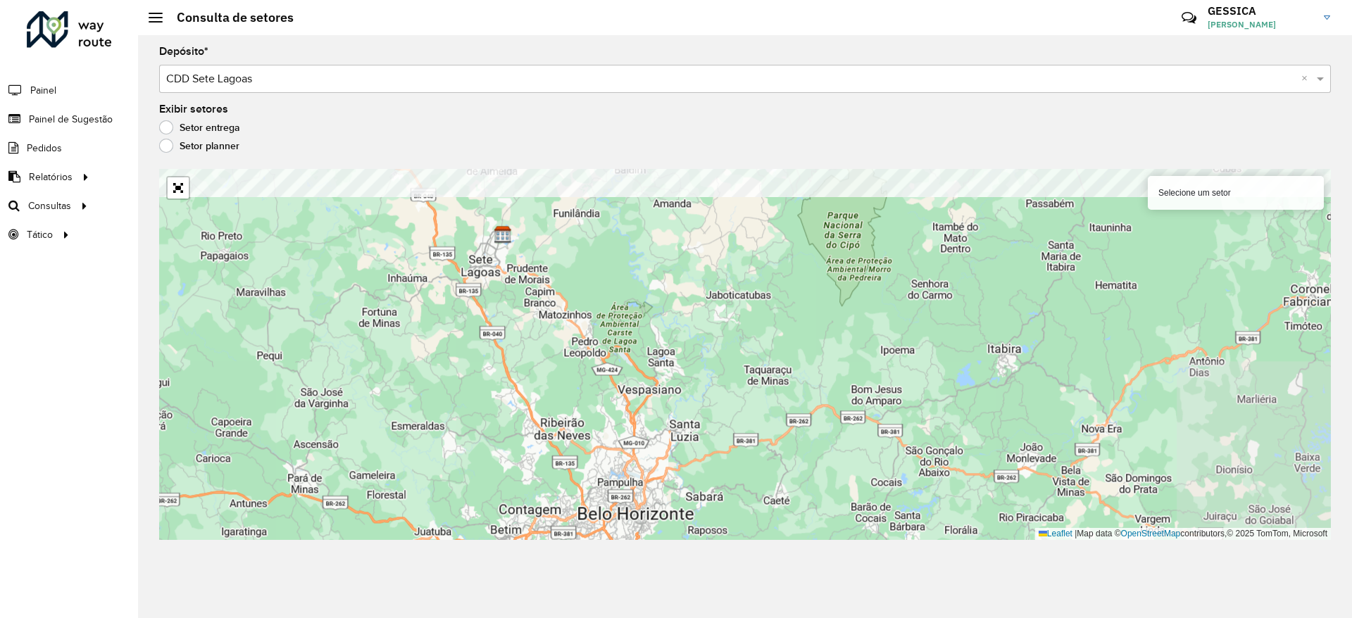
click at [561, 132] on formly-group "Depósito * Selecione um depósito × CDD Sete Lagoas × Exibir setores Setor entre…" at bounding box center [745, 293] width 1172 height 494
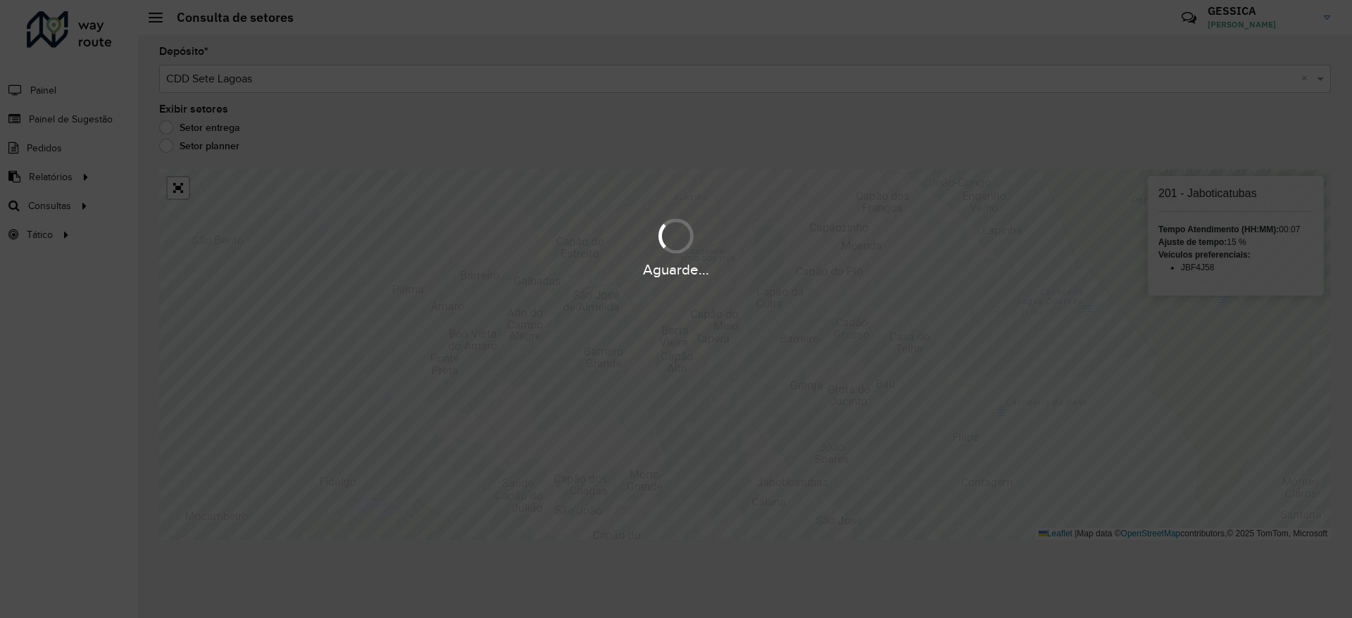
click at [907, 300] on div "Aguarde..." at bounding box center [676, 309] width 1352 height 618
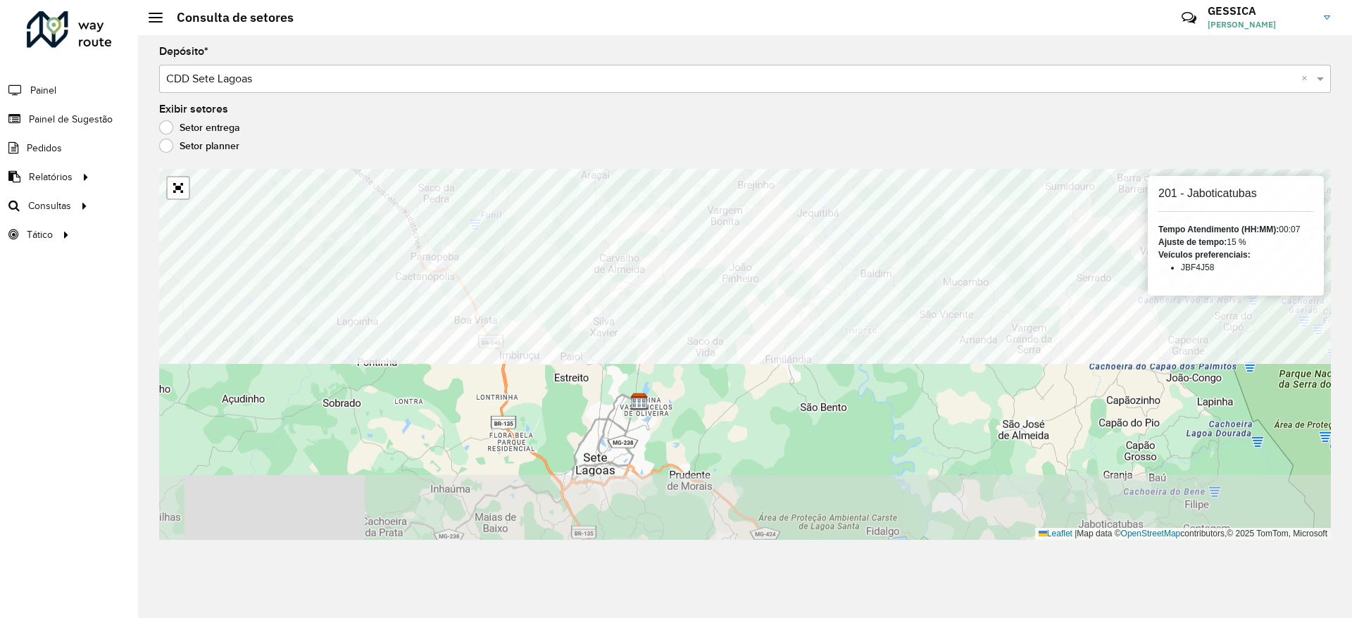
click at [692, 97] on div "Depósito * Selecione um depósito × CDD Sete Lagoas × Exibir setores Setor entre…" at bounding box center [745, 326] width 1214 height 583
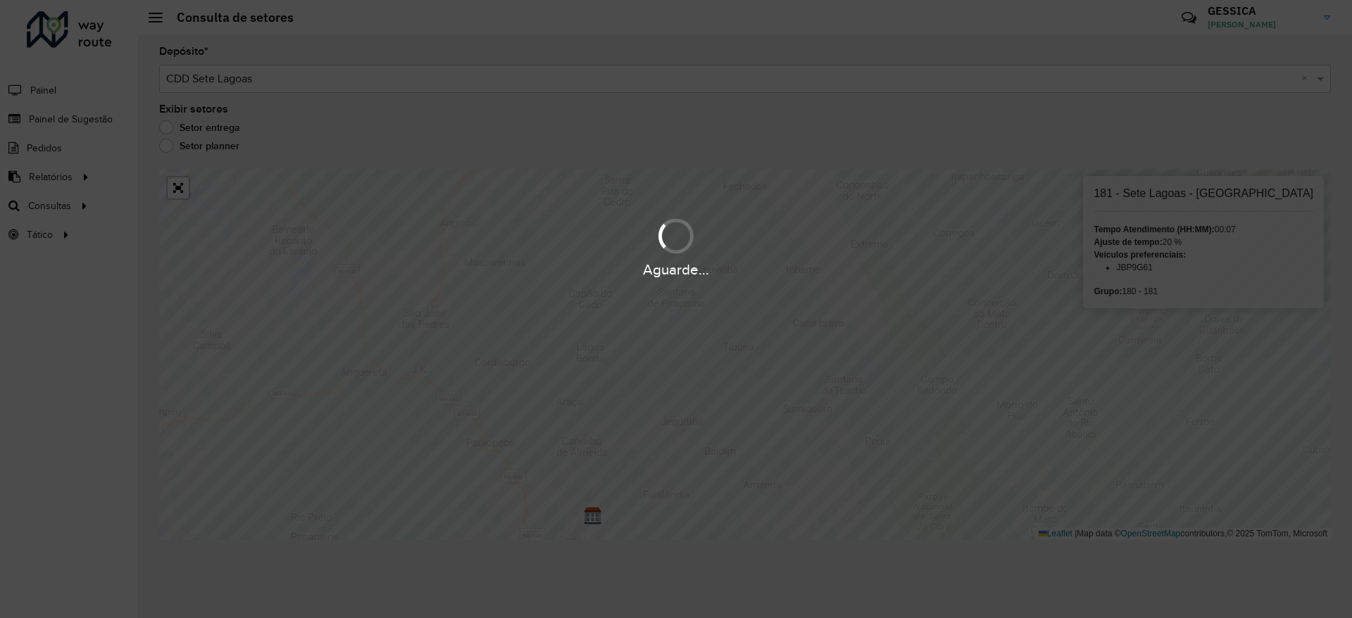
click at [682, 390] on div "Aguarde..." at bounding box center [676, 309] width 1352 height 618
drag, startPoint x: 494, startPoint y: 381, endPoint x: 508, endPoint y: 545, distance: 164.6
click at [508, 545] on div "Aguarde..." at bounding box center [676, 309] width 1352 height 618
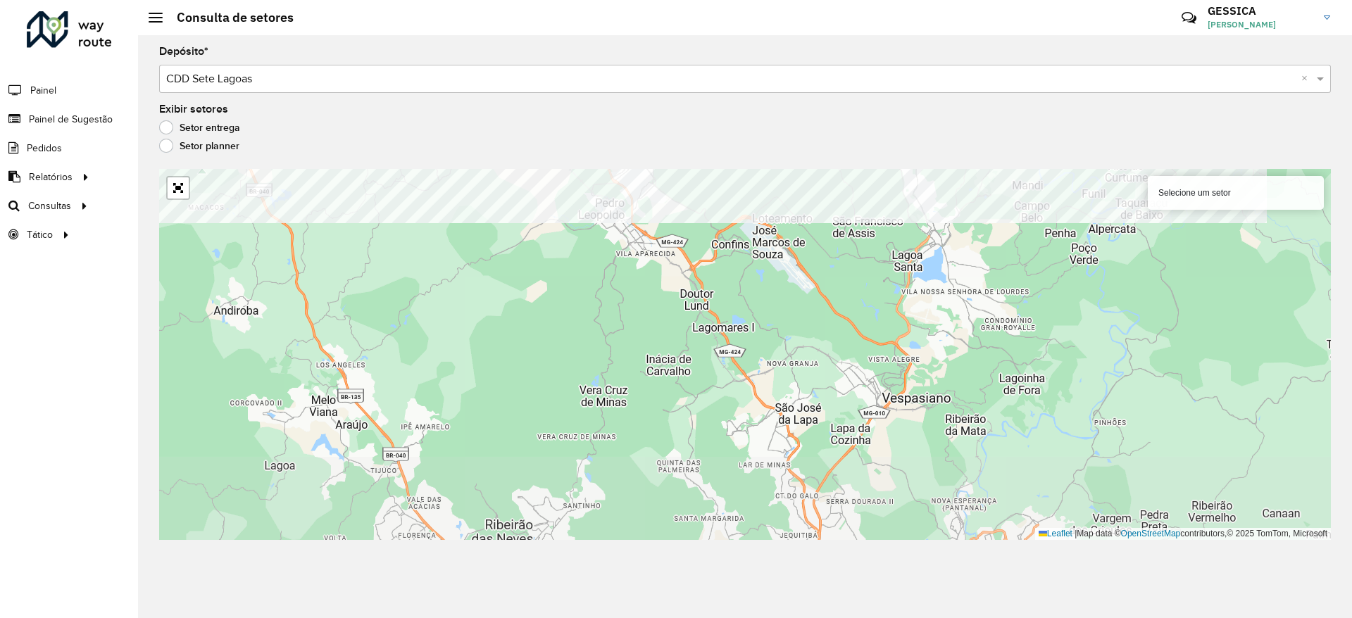
click at [608, 40] on div "Depósito * Selecione um depósito × CDD Sete Lagoas × Exibir setores Setor entre…" at bounding box center [745, 326] width 1214 height 583
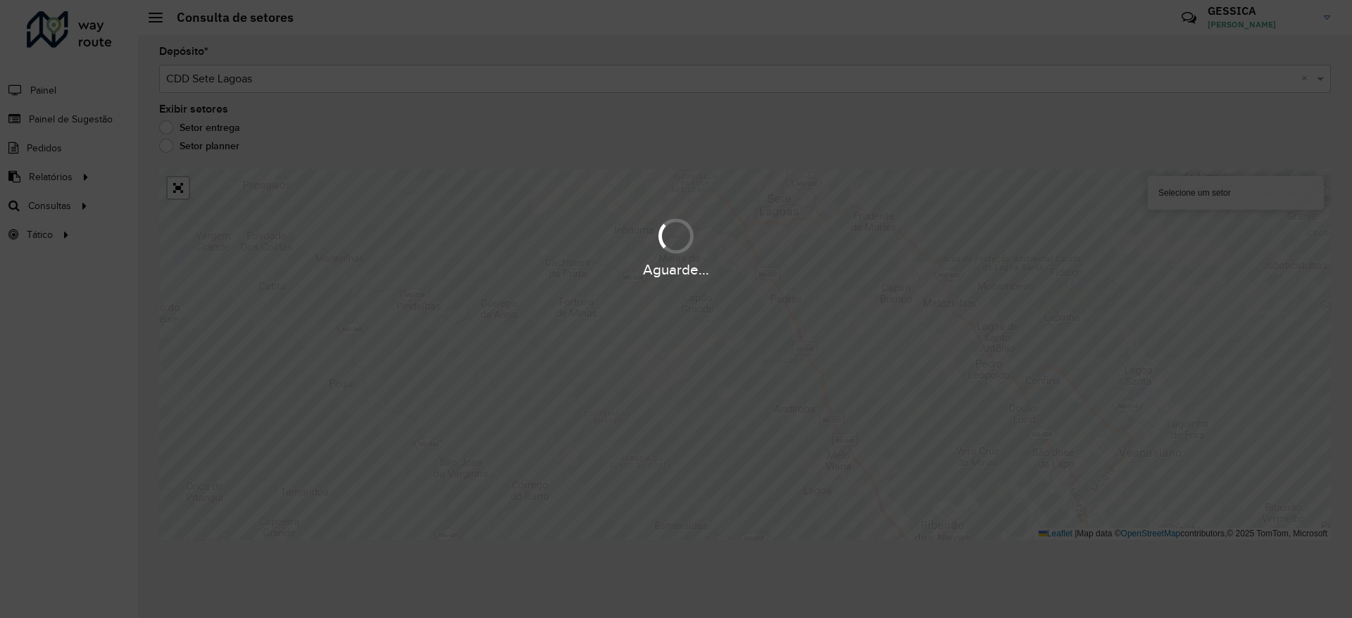
click at [781, 348] on div "Aguarde..." at bounding box center [676, 309] width 1352 height 618
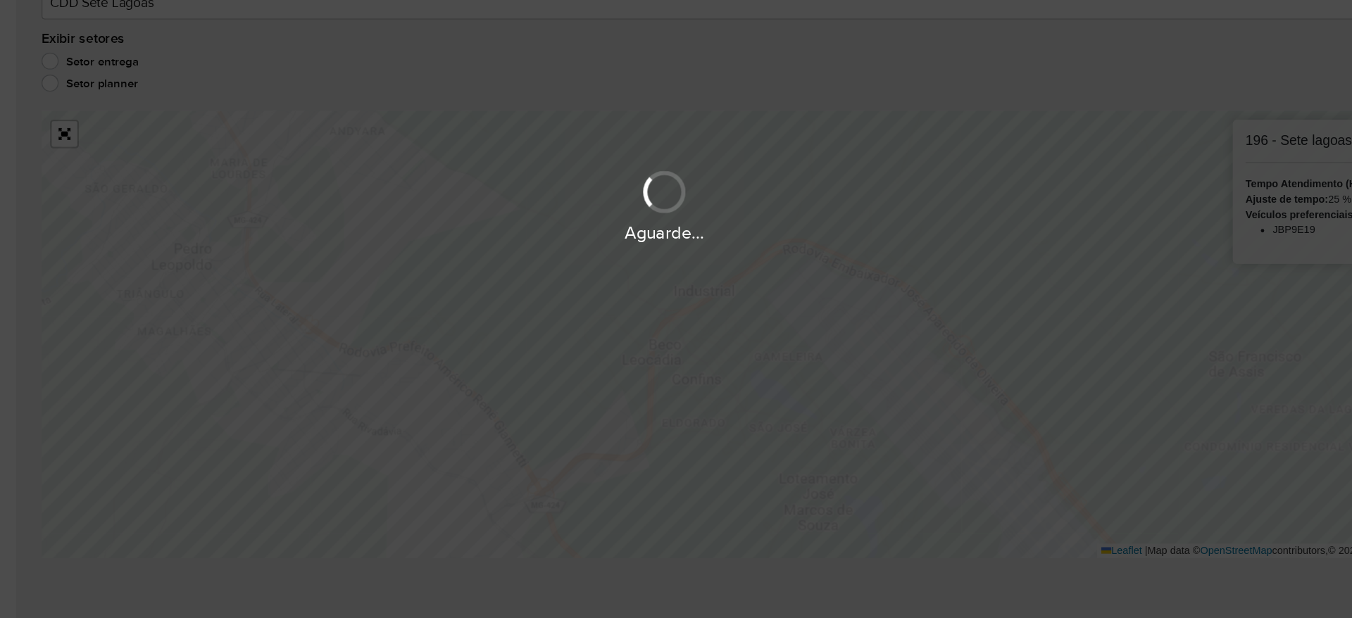
click at [639, 327] on div "Aguarde..." at bounding box center [676, 309] width 1352 height 618
